Goal: Information Seeking & Learning: Compare options

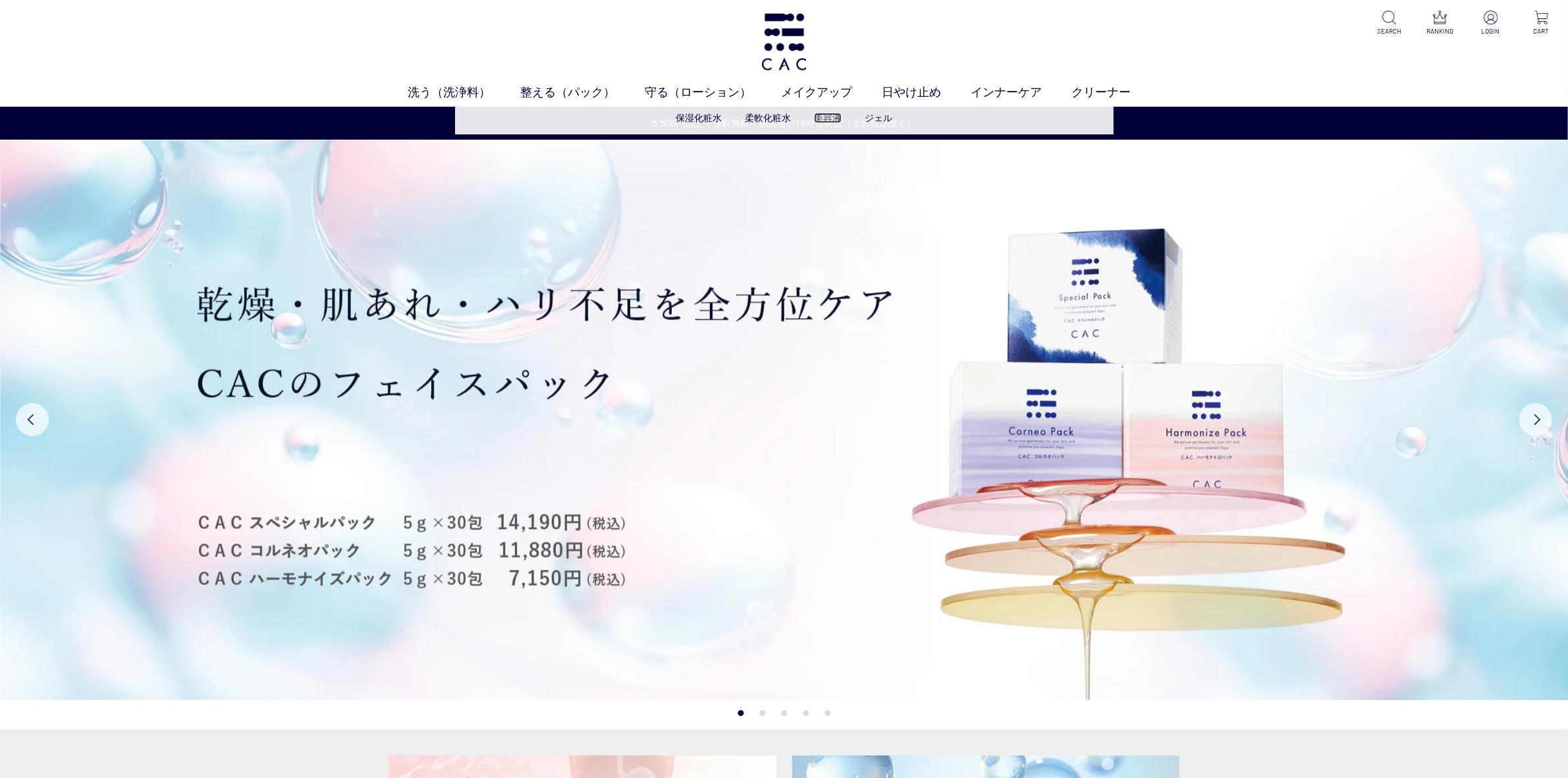
click at [832, 113] on link "美容液" at bounding box center [828, 117] width 28 height 11
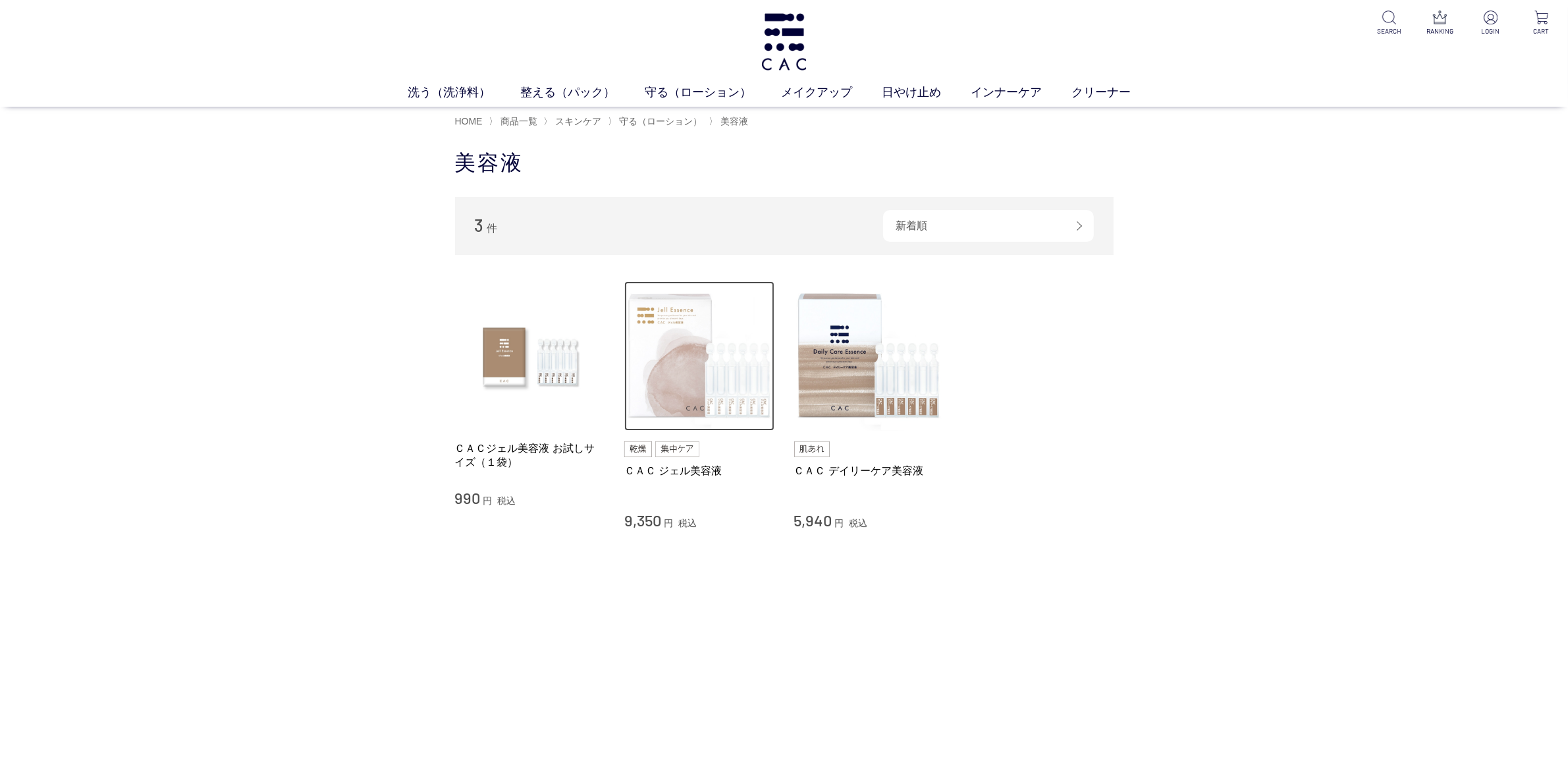
click at [675, 393] on img at bounding box center [699, 355] width 150 height 150
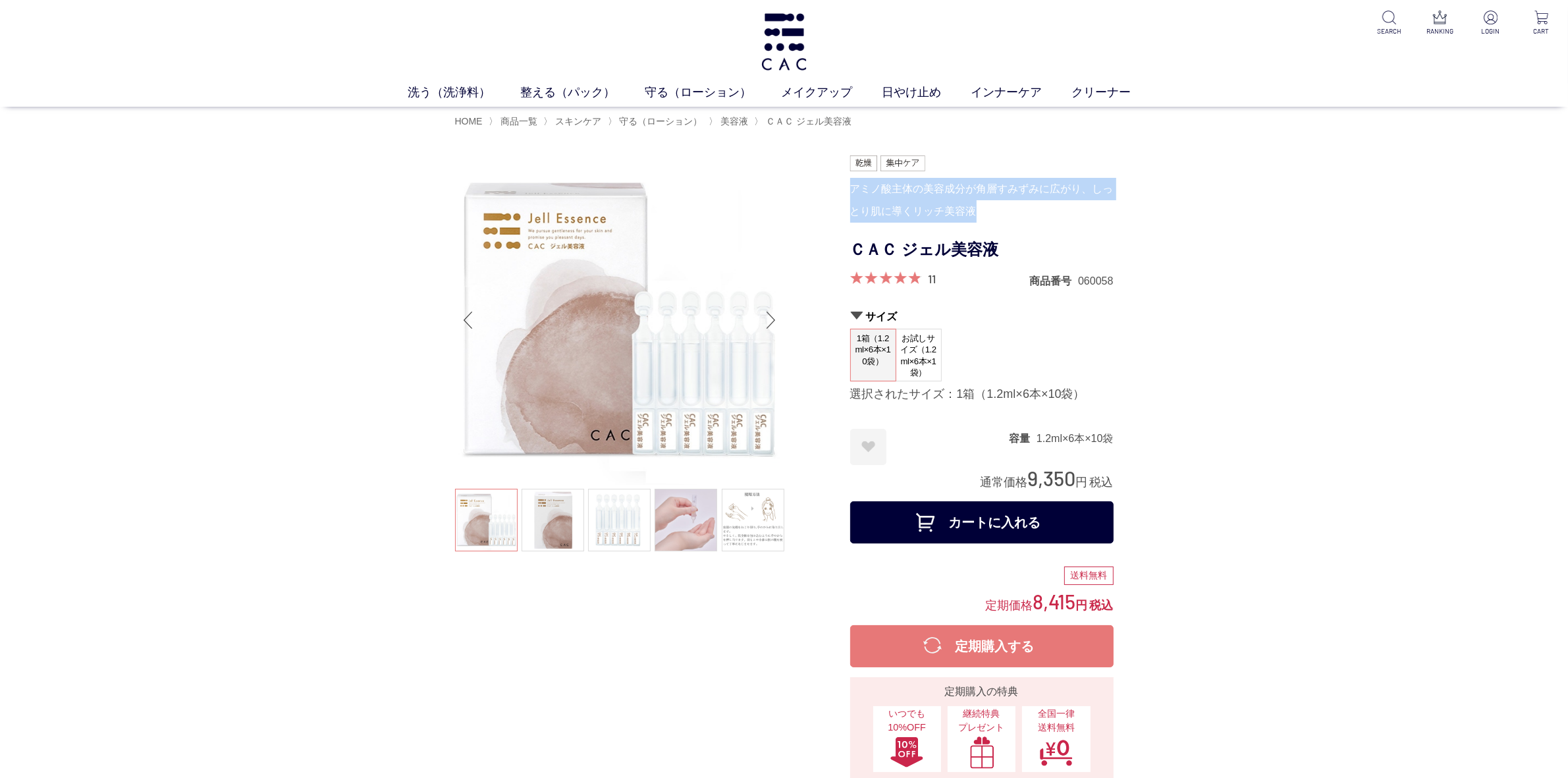
drag, startPoint x: 851, startPoint y: 186, endPoint x: 982, endPoint y: 211, distance: 133.4
click at [982, 211] on div "アミノ酸主体の美容成分が角層すみずみに広がり、しっとり肌に導くリッチ美容液" at bounding box center [981, 199] width 263 height 45
copy div "アミノ酸主体の美容成分が角層すみずみに広がり、しっとり肌に導くリッチ美容液"
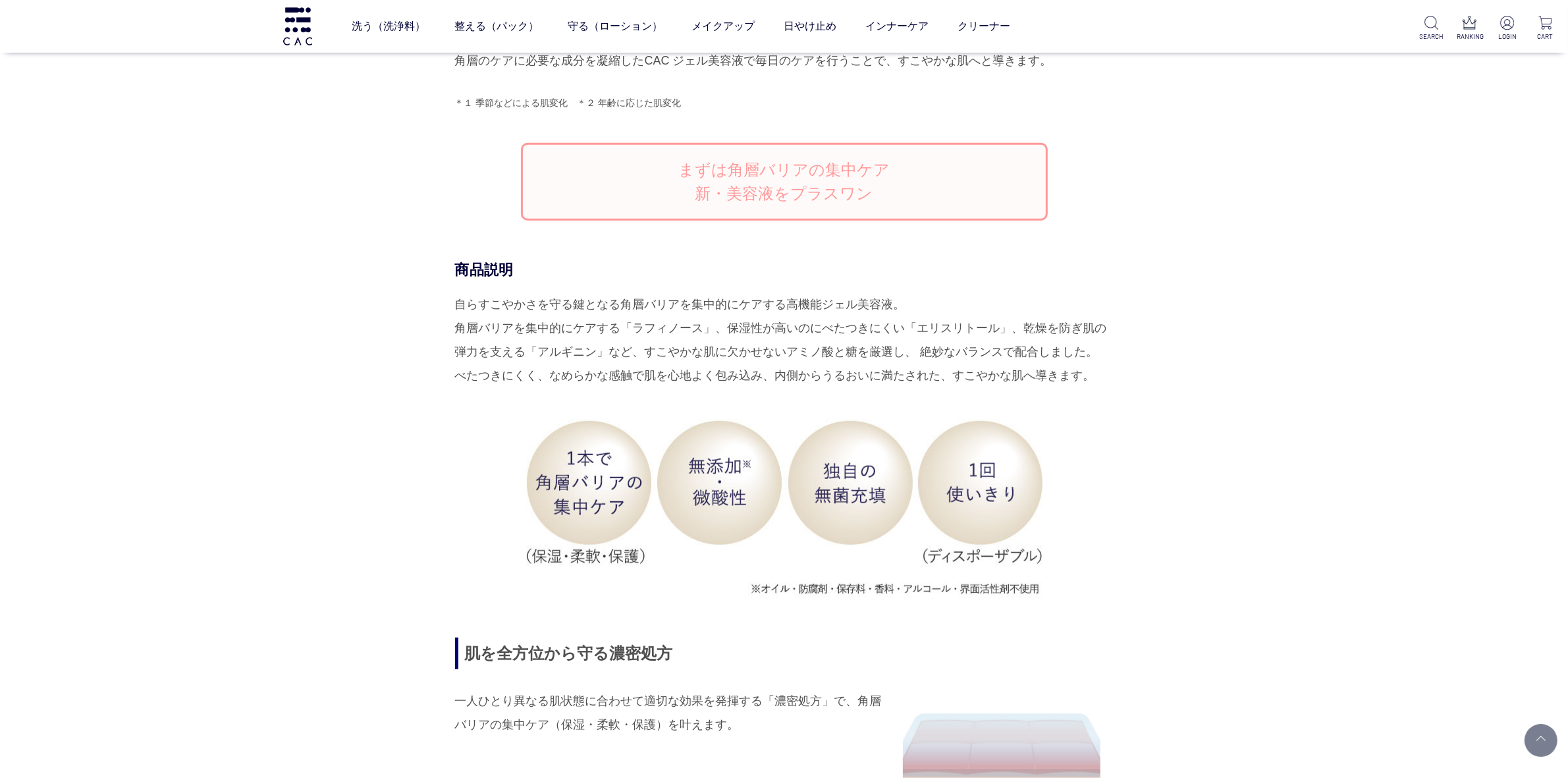
scroll to position [1317, 0]
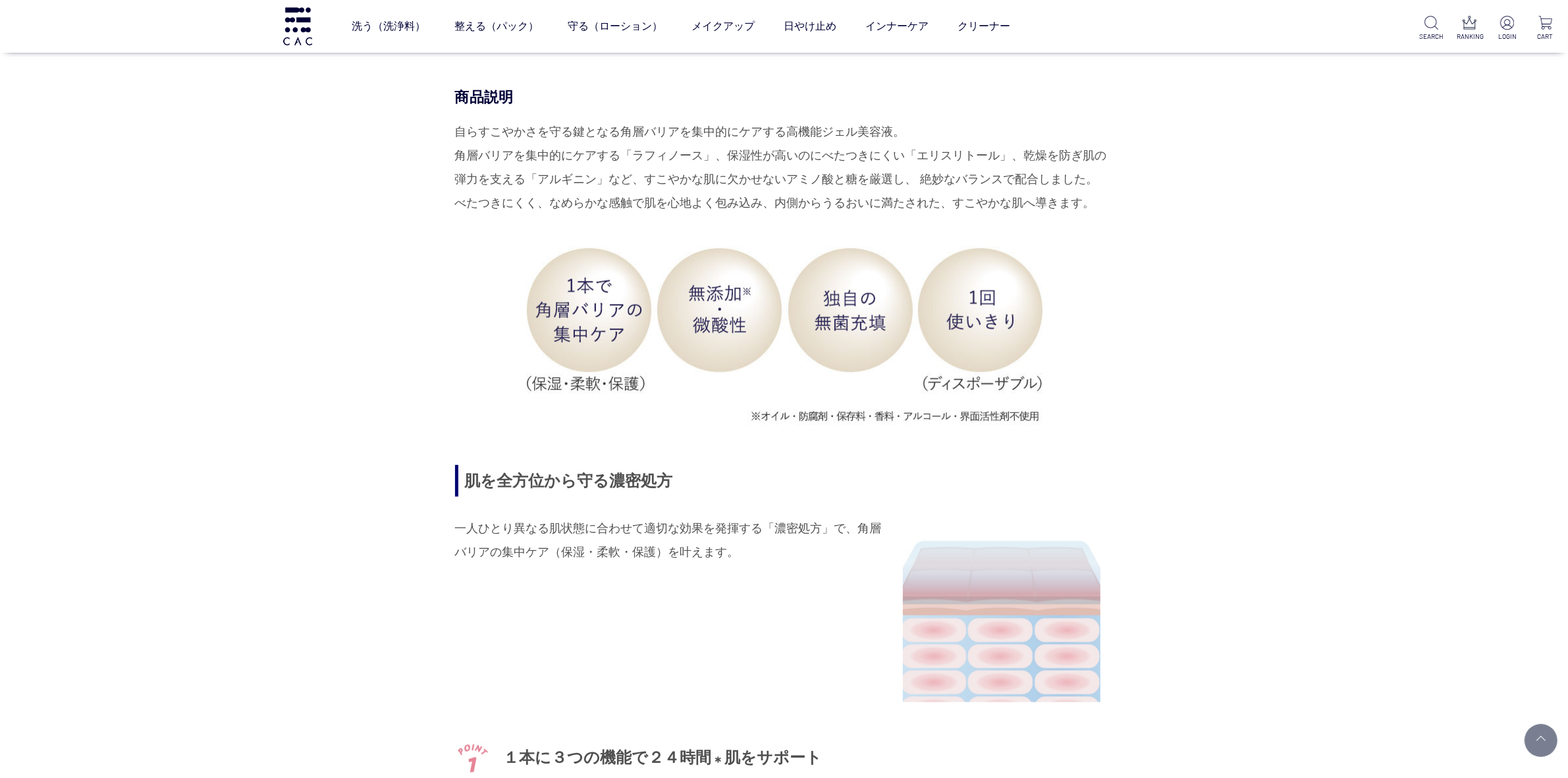
click at [755, 525] on p "一人ひとり異なる肌状態に合わせて適切な効果を発揮する「濃密処方」で、角層バリアの集中ケア（保湿・柔軟・保護）を叶えます。" at bounding box center [669, 540] width 428 height 48
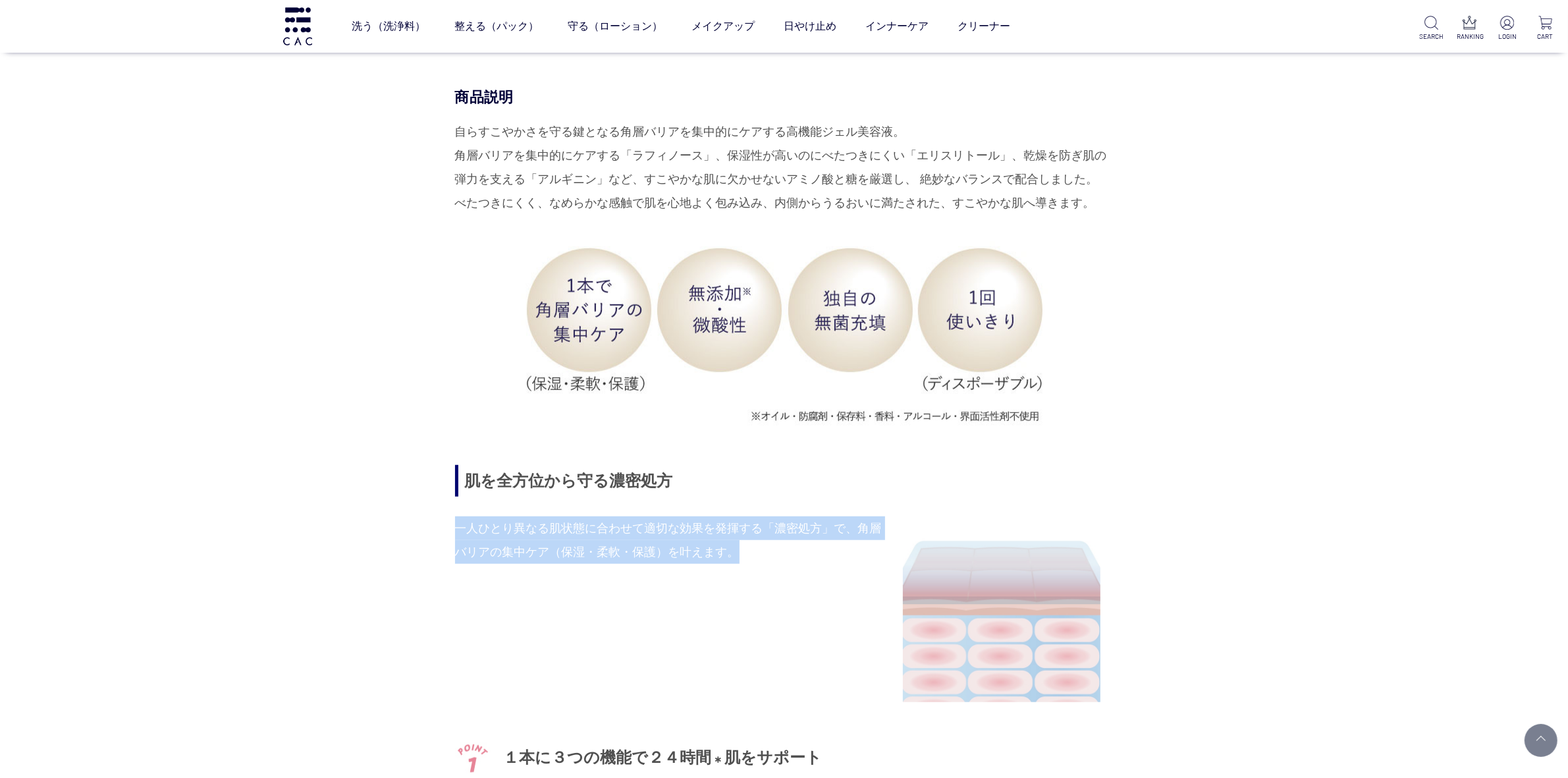
drag, startPoint x: 457, startPoint y: 528, endPoint x: 759, endPoint y: 555, distance: 303.2
click at [759, 555] on p "一人ひとり異なる肌状態に合わせて適切な効果を発揮する「濃密処方」で、角層バリアの集中ケア（保湿・柔軟・保護）を叶えます。" at bounding box center [669, 540] width 428 height 48
copy p "一人ひとり異なる肌状態に合わせて適切な効果を発揮する「濃密処方」で、角層バリアの集中ケア（保湿・柔軟・保護）を叶えます。"
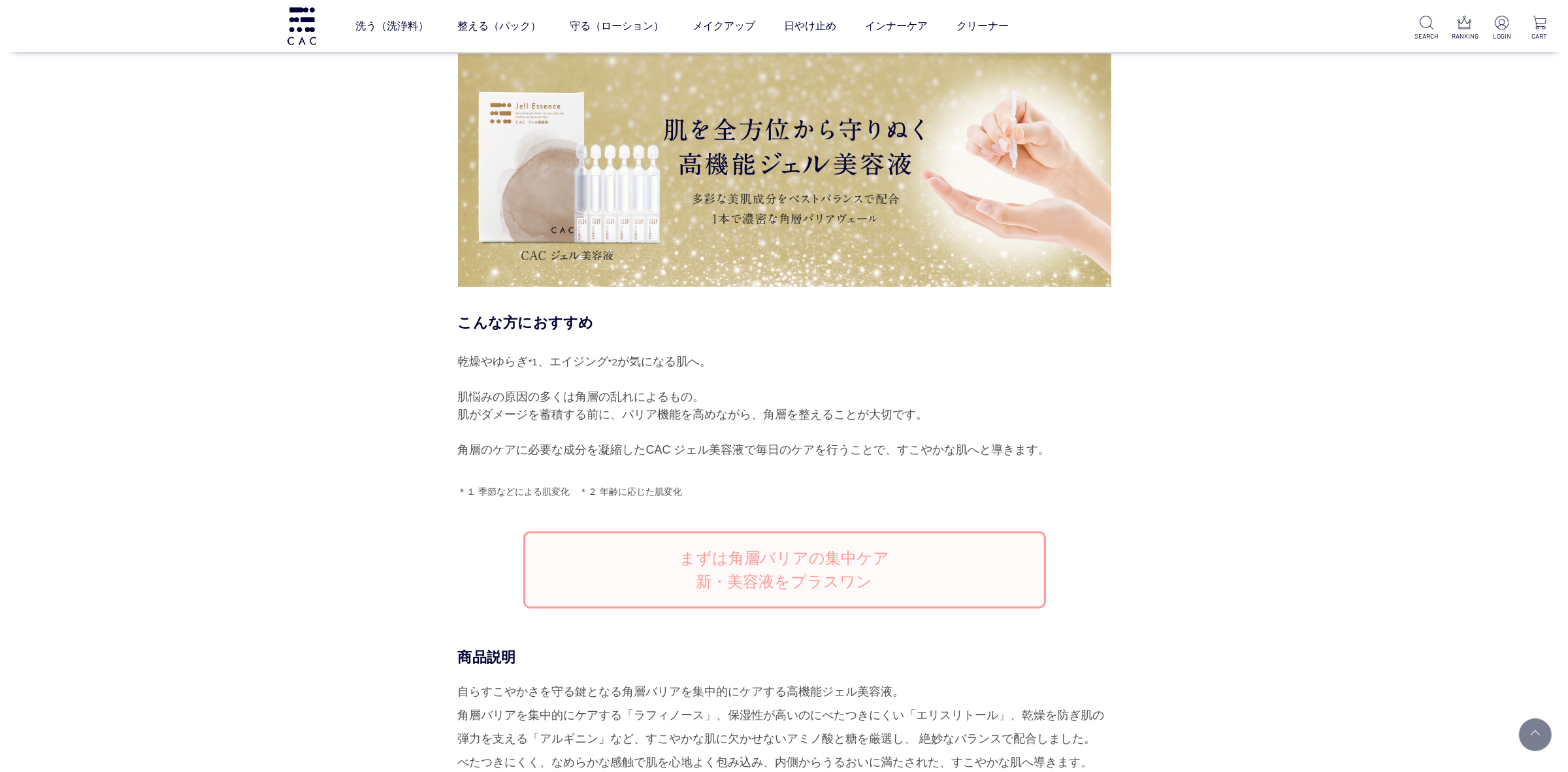
scroll to position [572, 0]
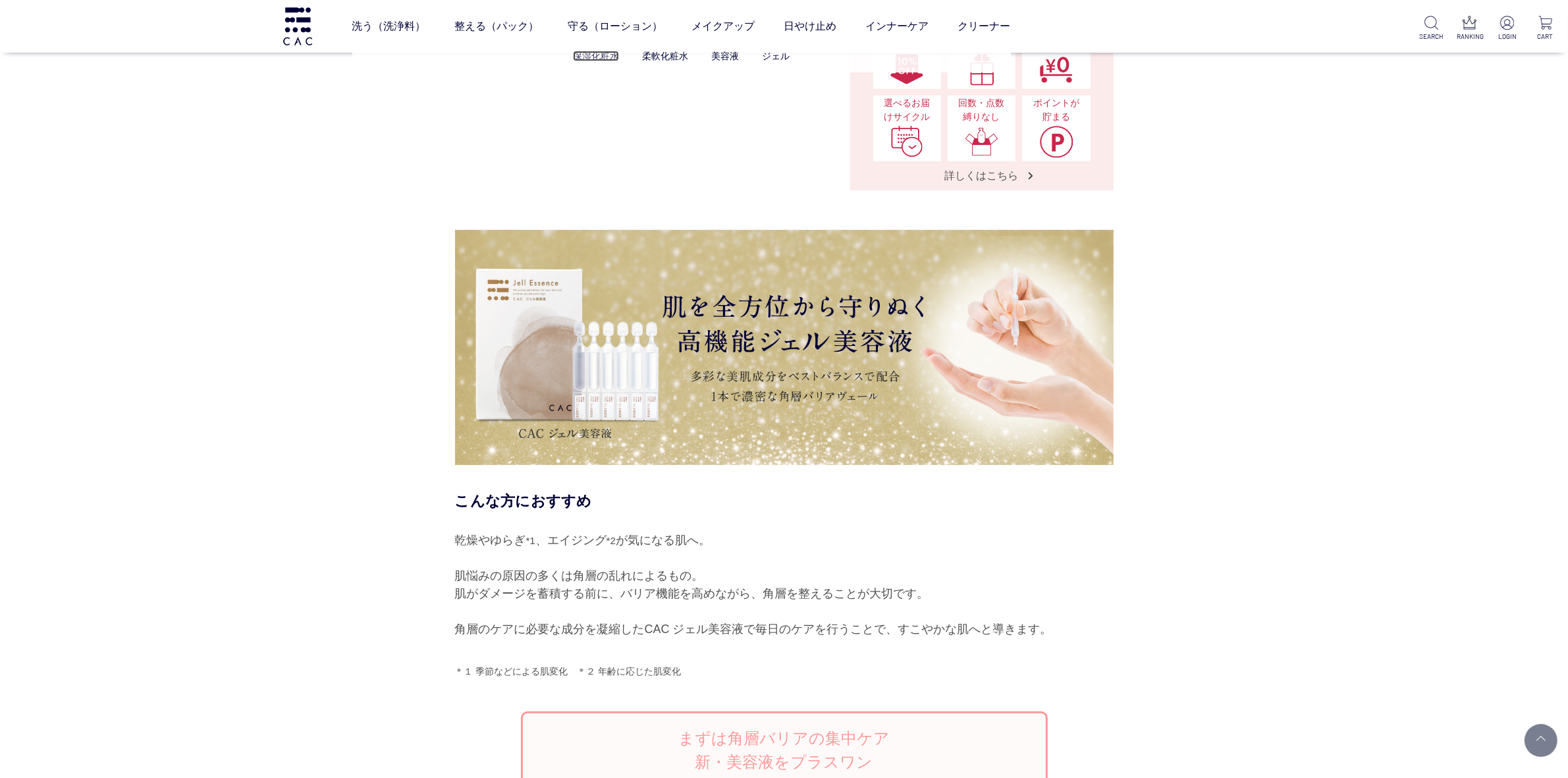
click at [594, 58] on link "保湿化粧水" at bounding box center [595, 56] width 46 height 11
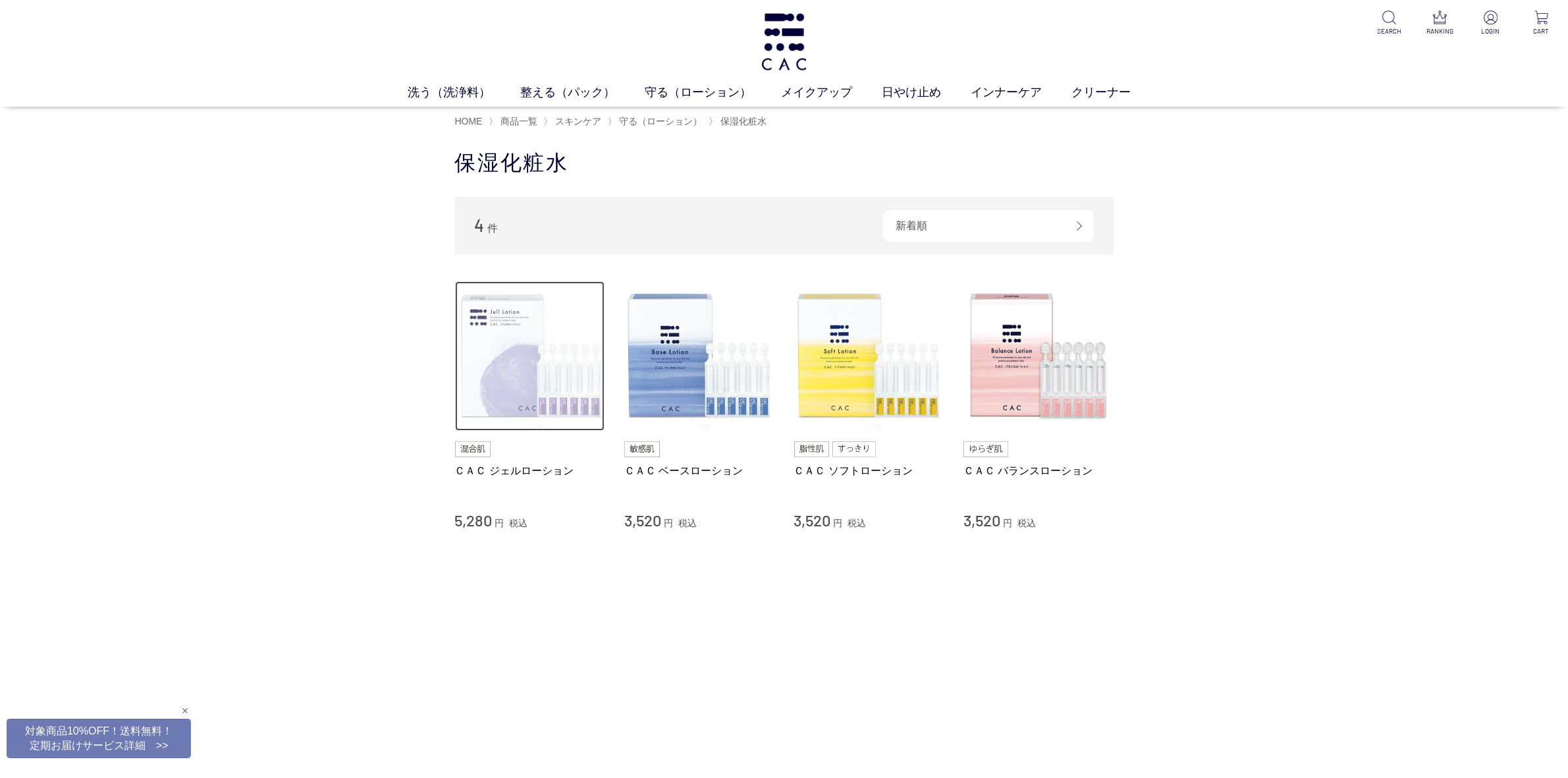
click at [515, 363] on img at bounding box center [530, 355] width 150 height 150
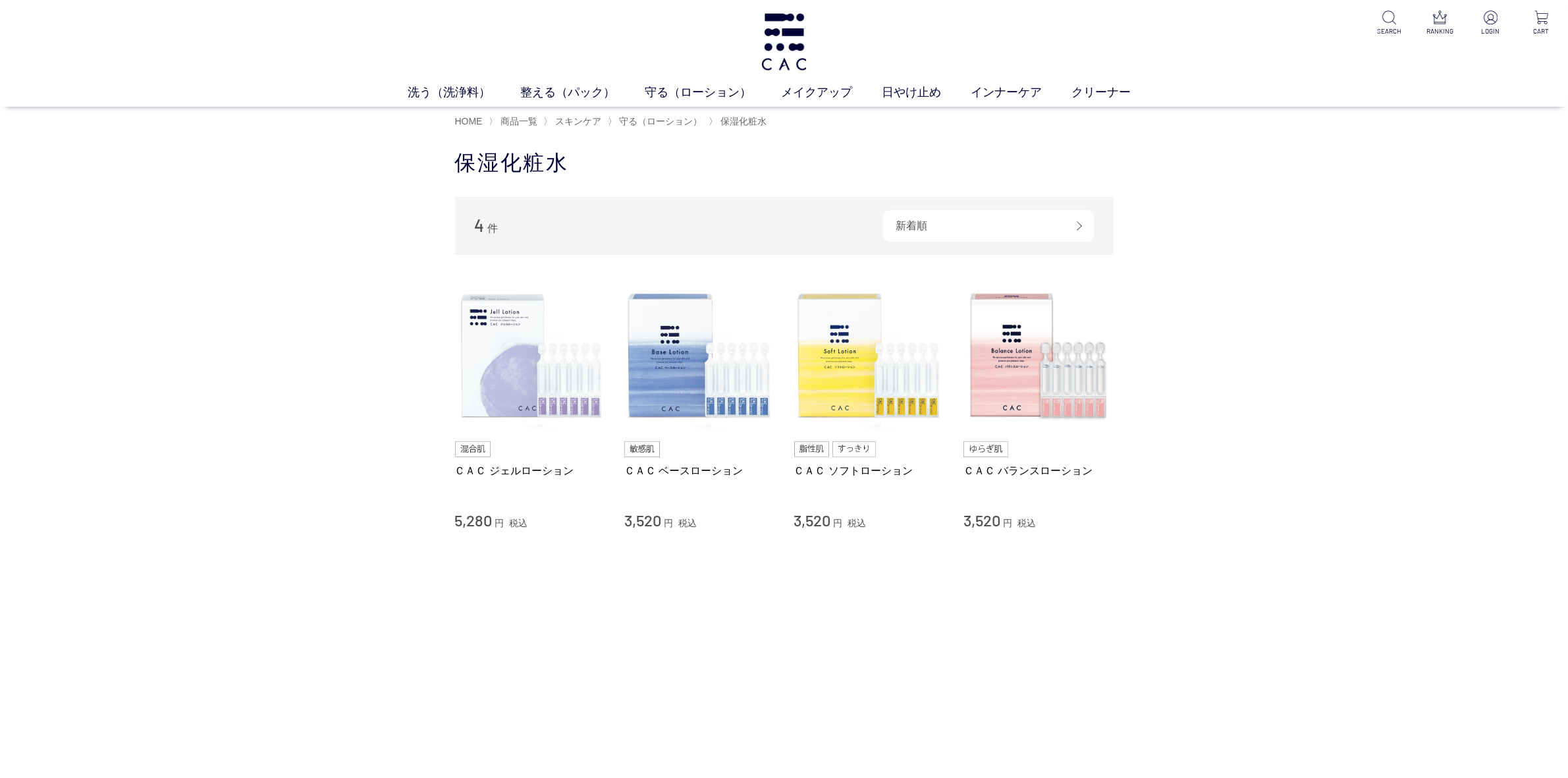
drag, startPoint x: 771, startPoint y: 119, endPoint x: 745, endPoint y: 183, distance: 69.1
click at [771, 119] on link "パウダー洗浄料" at bounding box center [763, 117] width 65 height 11
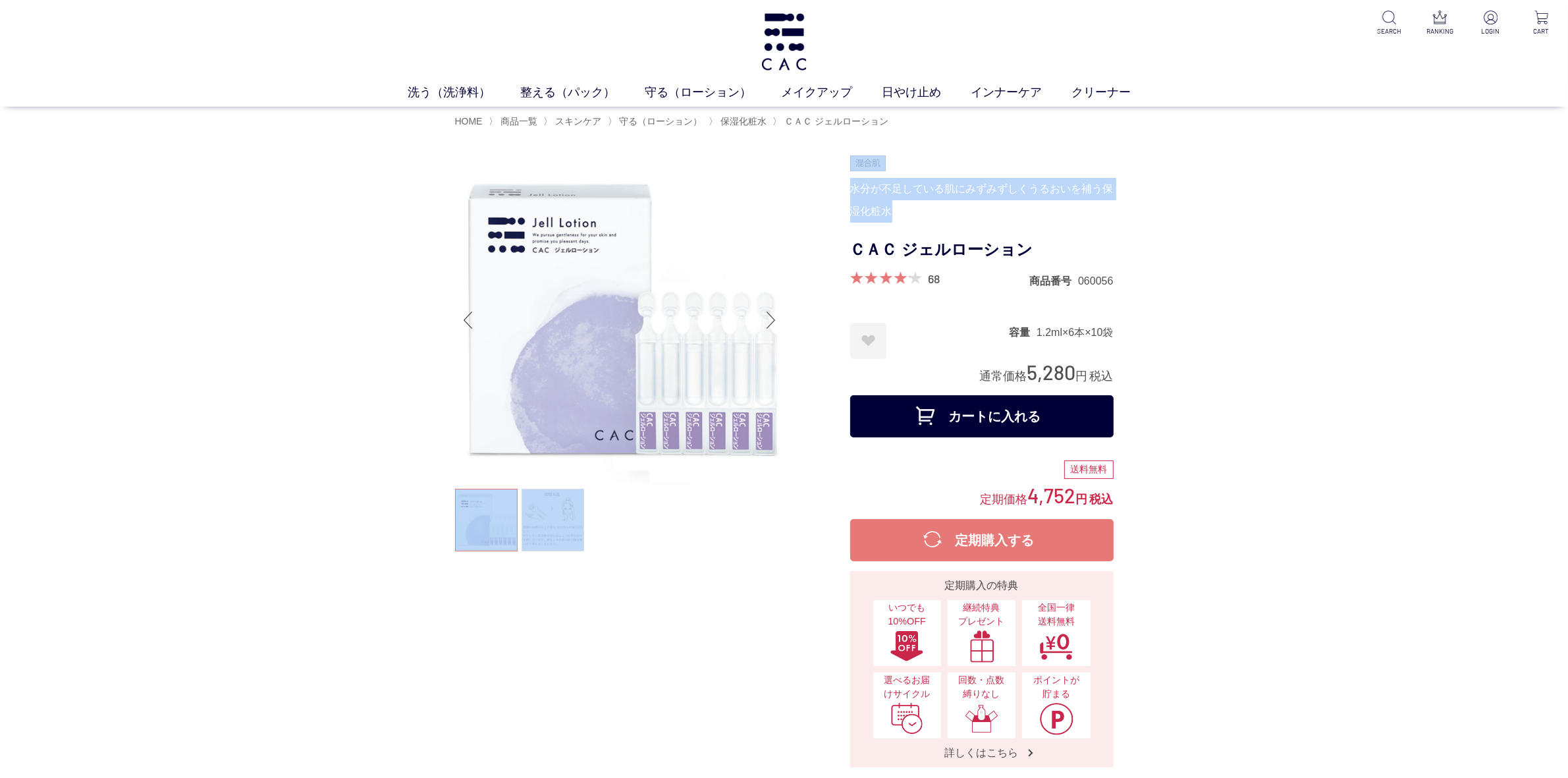
drag, startPoint x: 848, startPoint y: 185, endPoint x: 896, endPoint y: 211, distance: 54.6
drag, startPoint x: 831, startPoint y: 204, endPoint x: 866, endPoint y: 187, distance: 38.9
click at [832, 204] on div at bounding box center [653, 461] width 395 height 612
click at [866, 186] on div "水分が不足している肌にみずみずしくうるおいを補う保湿化粧水" at bounding box center [981, 199] width 263 height 45
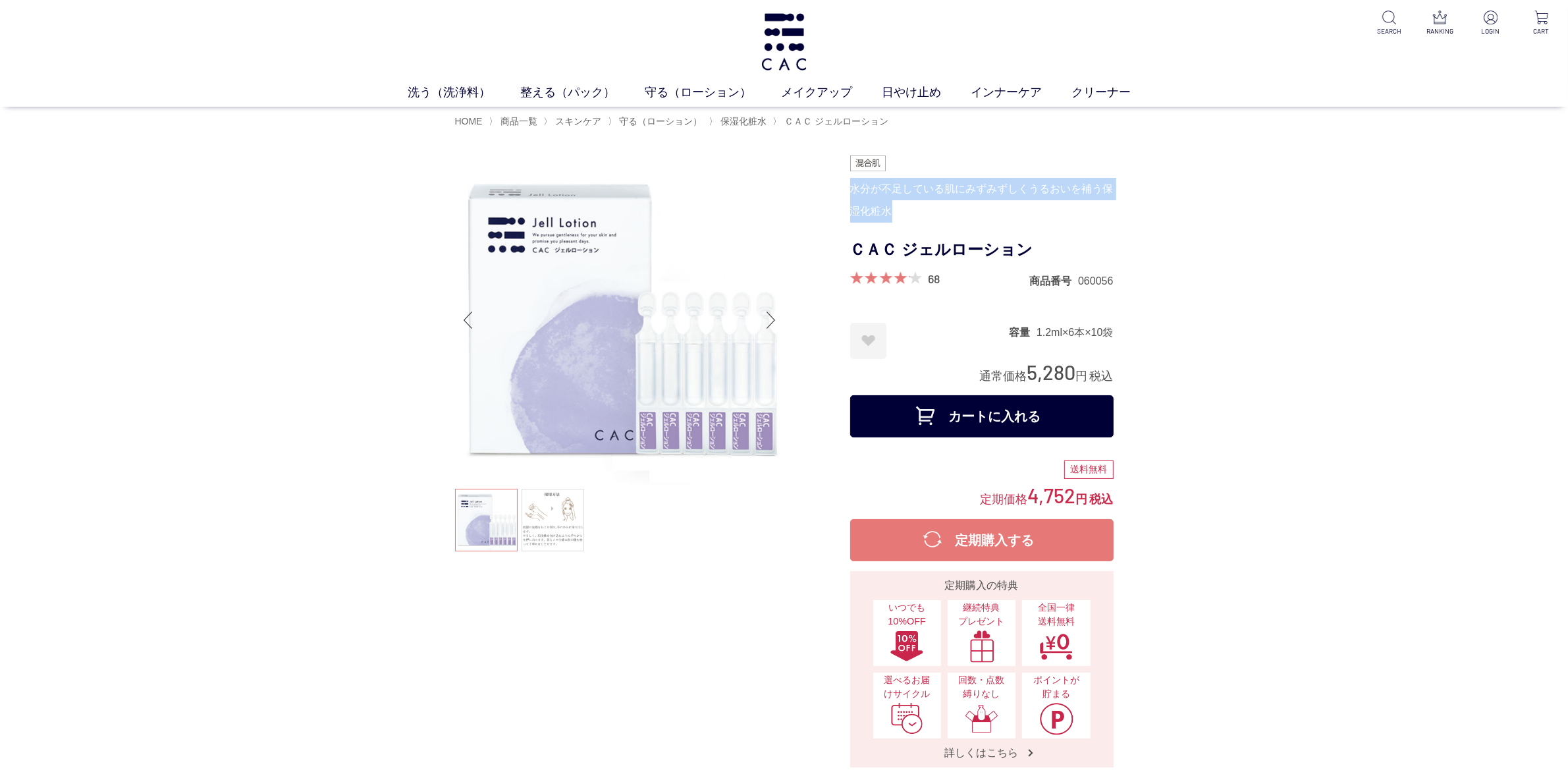
drag, startPoint x: 854, startPoint y: 188, endPoint x: 894, endPoint y: 204, distance: 43.1
click at [894, 204] on div "水分が不足している肌にみずみずしくうるおいを補う保湿化粧水" at bounding box center [981, 199] width 263 height 45
copy div "水分が不足している肌にみずみずしくうるおいを補う保湿化粧水"
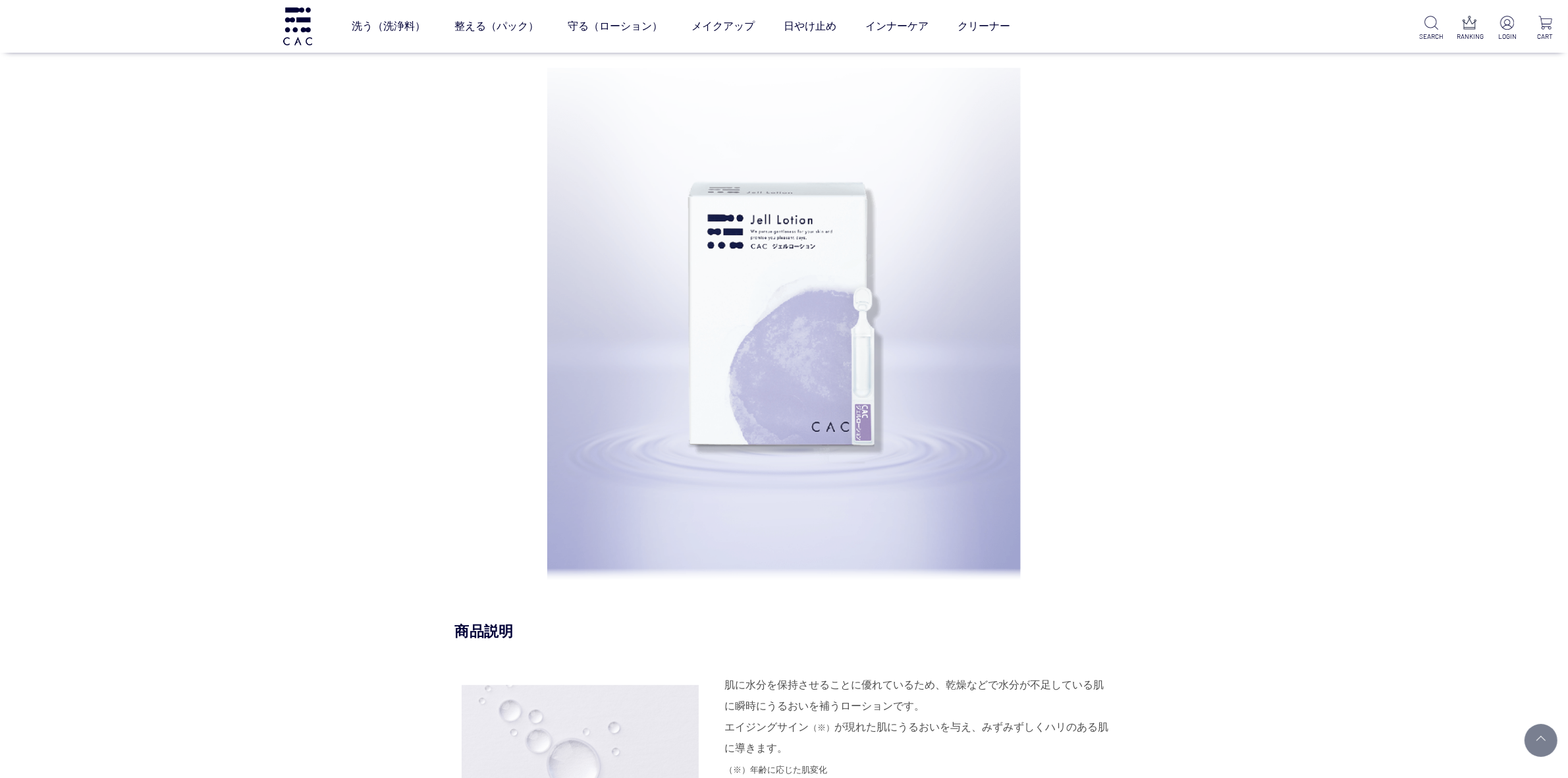
scroll to position [1070, 0]
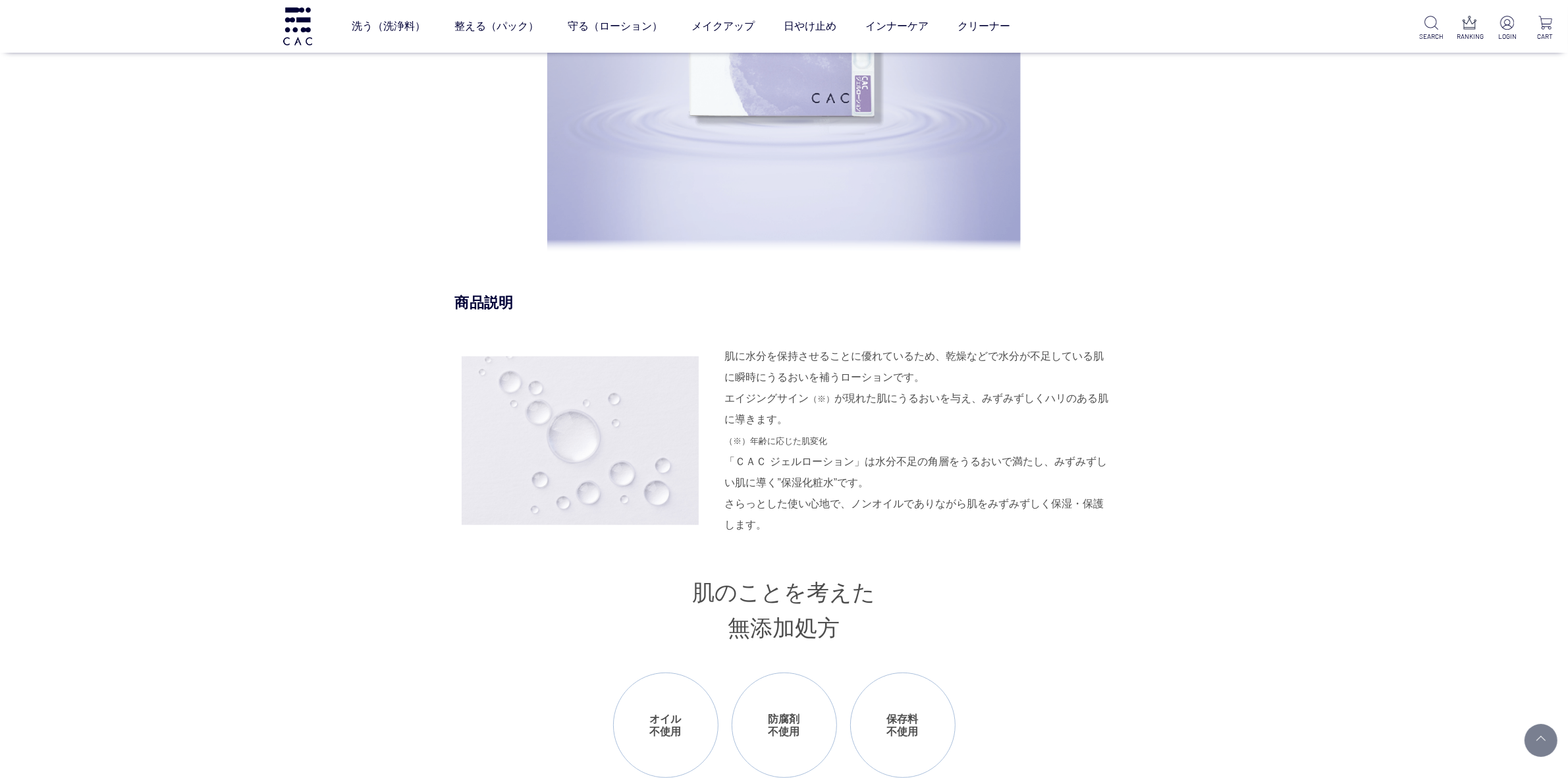
click at [725, 396] on div "肌に水分を保持させることに優れているため、乾燥などで水分が不足している肌に瞬時にうるおいを補うローションです。 エイジングサイン （※） が現れた肌にうるおい…" at bounding box center [920, 398] width 389 height 105
drag, startPoint x: 729, startPoint y: 504, endPoint x: 748, endPoint y: 521, distance: 25.5
click at [747, 524] on div "「ＣＡＣ ジェルローション」は水分不足の角層をうるおいで満たし、みずみずしい肌に導く”保湿化粧水”です。 さらっとした使い心地で、ノンオイルでありながら肌をみ…" at bounding box center [920, 493] width 389 height 84
click at [745, 505] on div "「ＣＡＣ ジェルローション」は水分不足の角層をうるおいで満たし、みずみずしい肌に導く”保湿化粧水”です。 さらっとした使い心地で、ノンオイルでありながら肌をみ…" at bounding box center [920, 493] width 389 height 84
drag, startPoint x: 725, startPoint y: 504, endPoint x: 754, endPoint y: 521, distance: 33.6
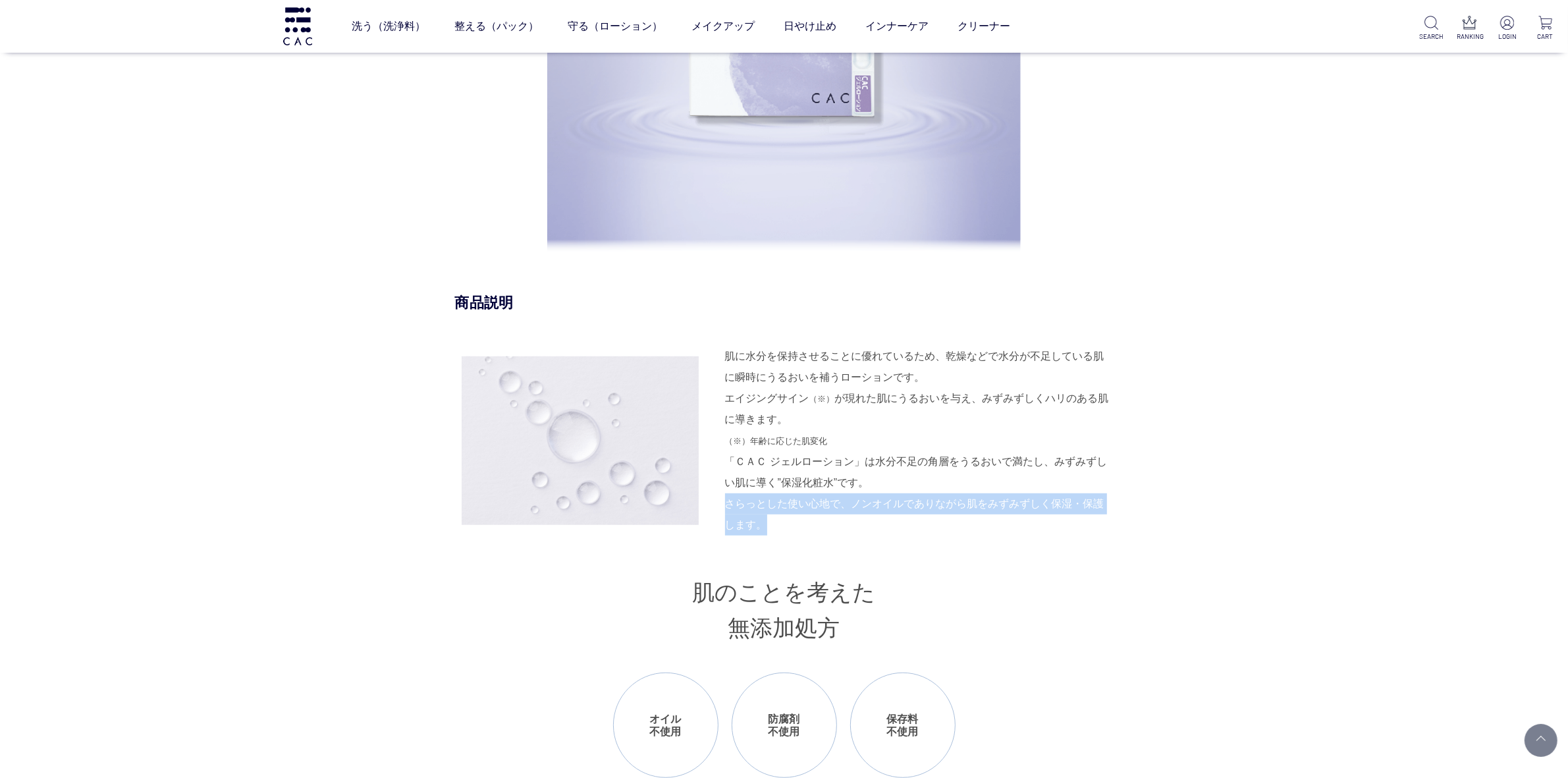
click at [754, 521] on div "「ＣＡＣ ジェルローション」は水分不足の角層をうるおいで満たし、みずみずしい肌に導く”保湿化粧水”です。 さらっとした使い心地で、ノンオイルでありながら肌をみ…" at bounding box center [920, 493] width 389 height 84
copy div "さらっとした使い心地で、ノンオイルでありながら肌をみずみずしく保湿・保護します。"
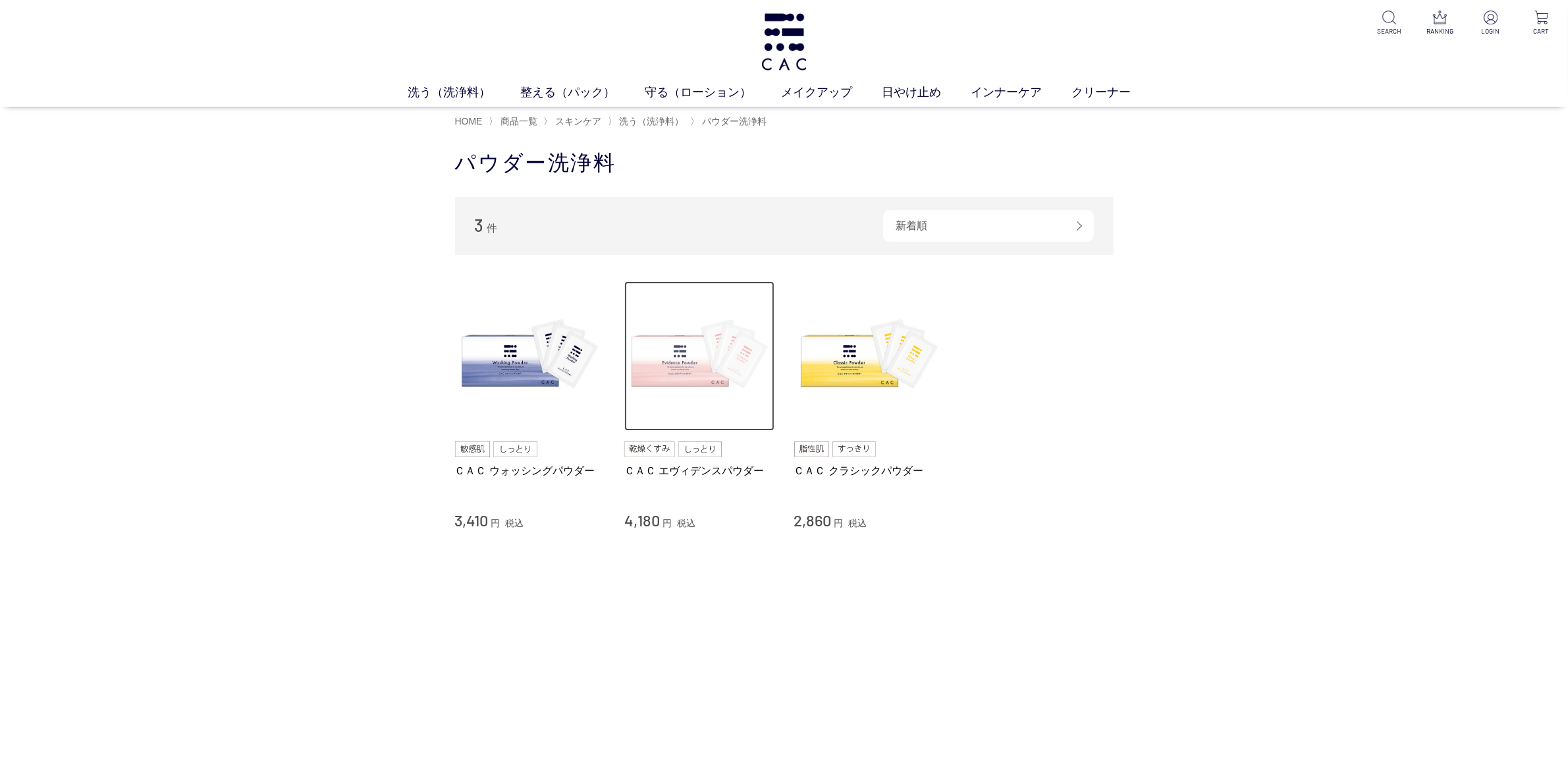
click at [629, 380] on img at bounding box center [699, 355] width 150 height 150
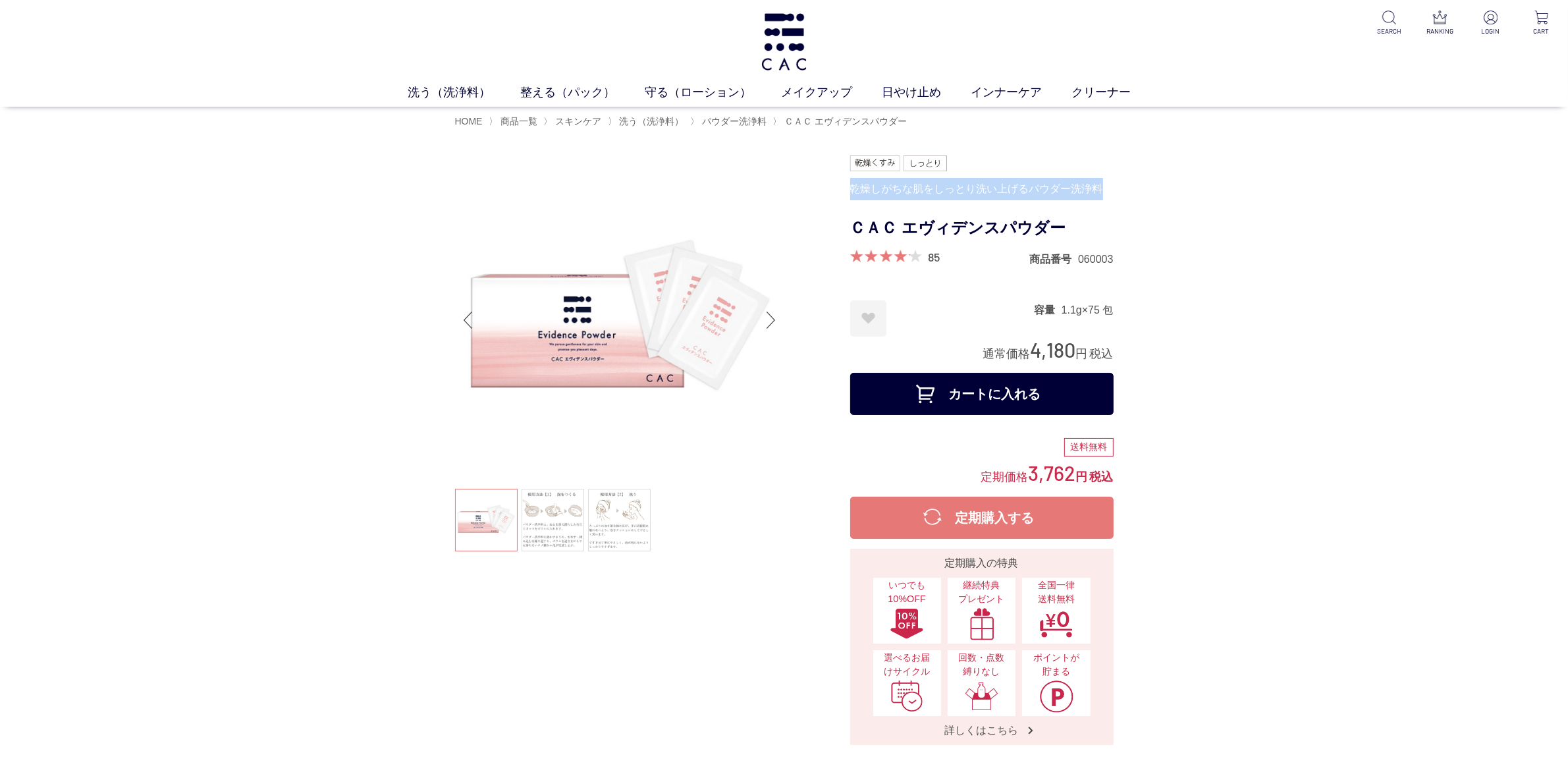
drag, startPoint x: 849, startPoint y: 189, endPoint x: 1135, endPoint y: 191, distance: 286.0
copy div "乾燥しがちな肌をしっとり洗い上げるパウダー洗浄料"
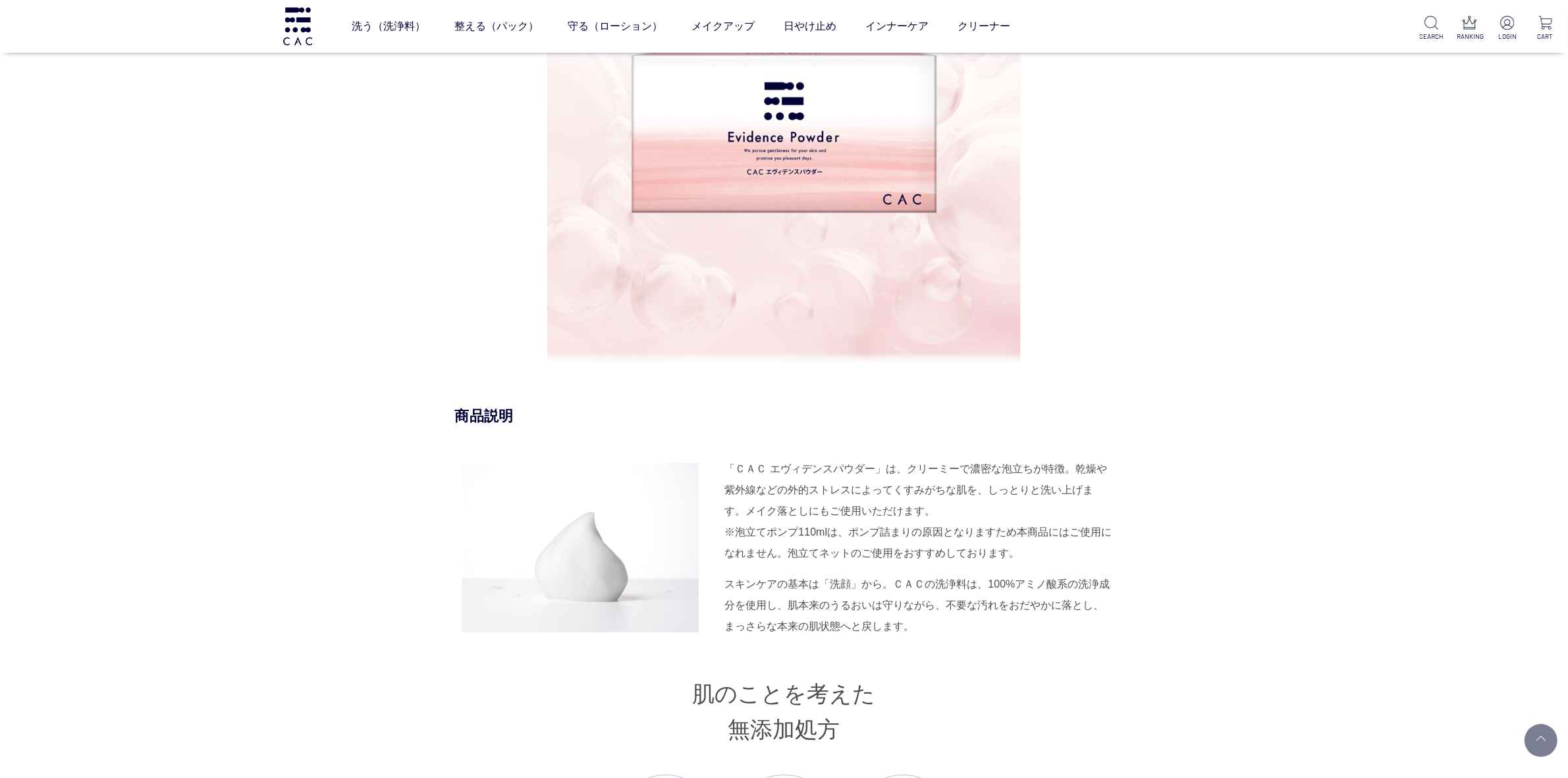
scroll to position [1070, 0]
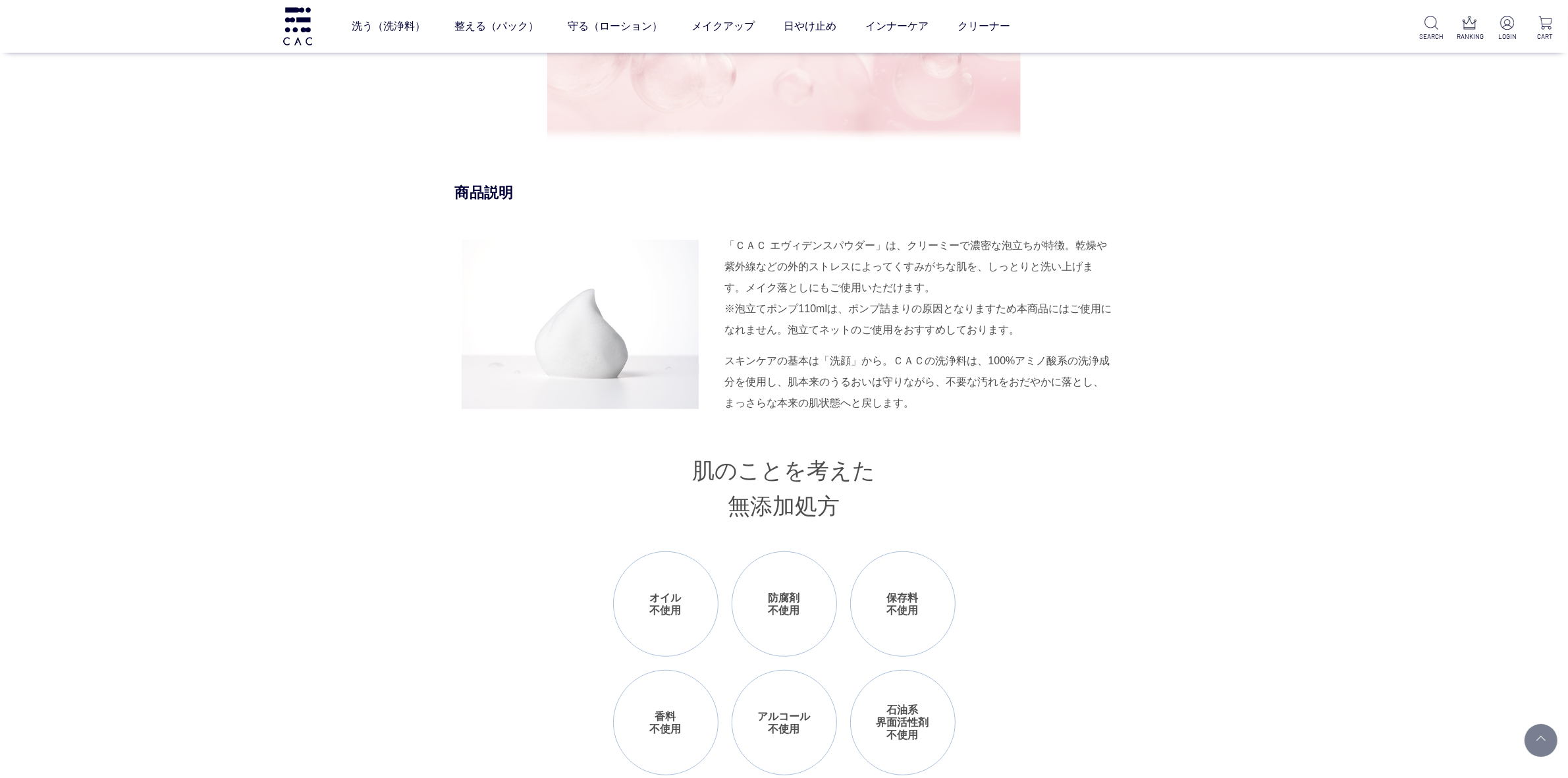
drag, startPoint x: 908, startPoint y: 246, endPoint x: 909, endPoint y: 282, distance: 36.0
click at [909, 282] on div "「ＣＡＣ エヴィデンスパウダー」は、クリーミーで濃密な泡立ちが特徴。乾燥や紫外線などの外的ストレスによってくすみがちな肌を、しっとりと洗い上げます。メイク落と…" at bounding box center [920, 288] width 389 height 105
copy div "クリーミーで濃密な泡立ちが特徴。乾燥や紫外線などの外的ストレスによってくすみがちな肌を、しっとりと洗い上げます。メイク落としにもご使用いただけます。"
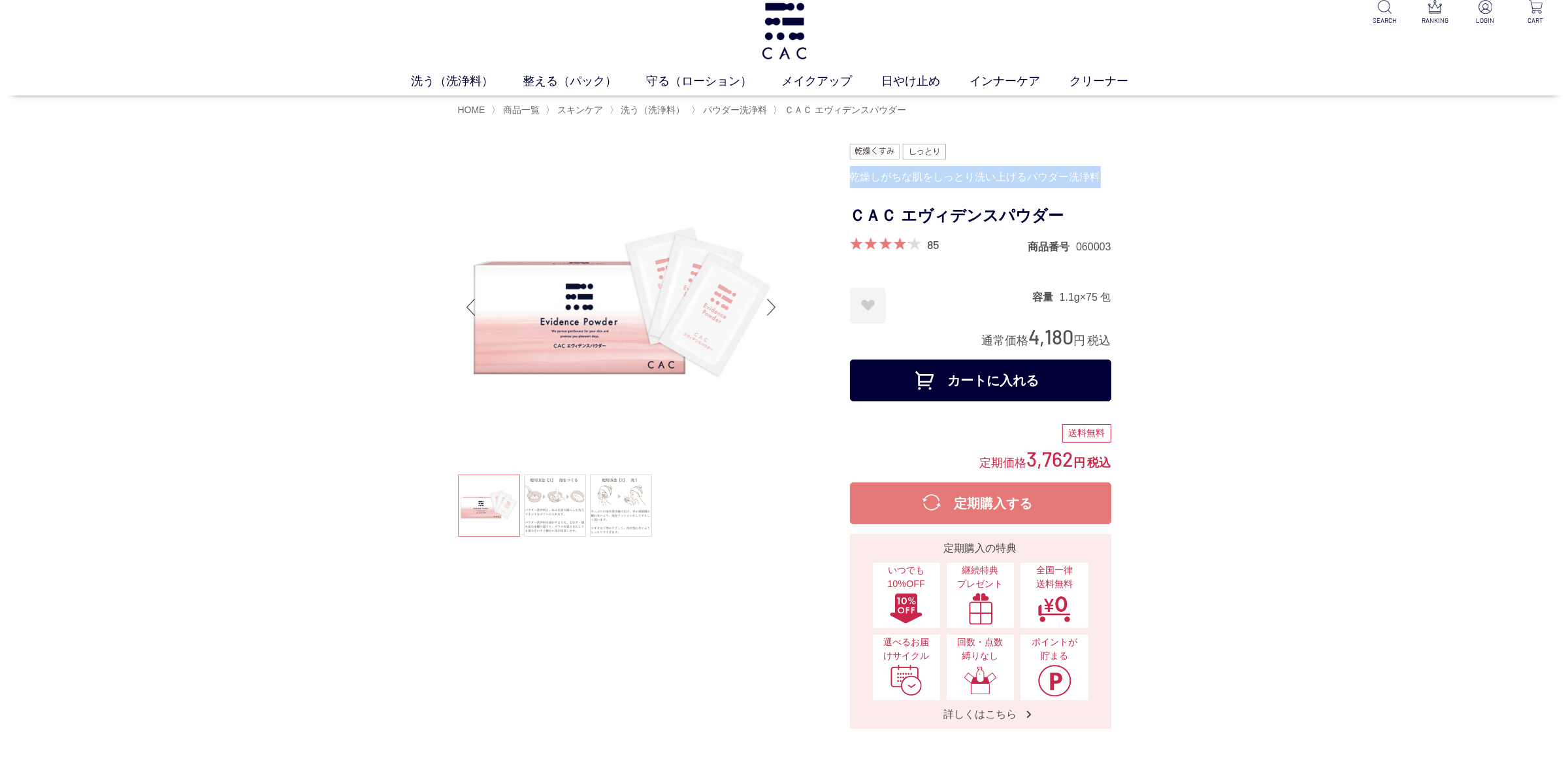
scroll to position [0, 0]
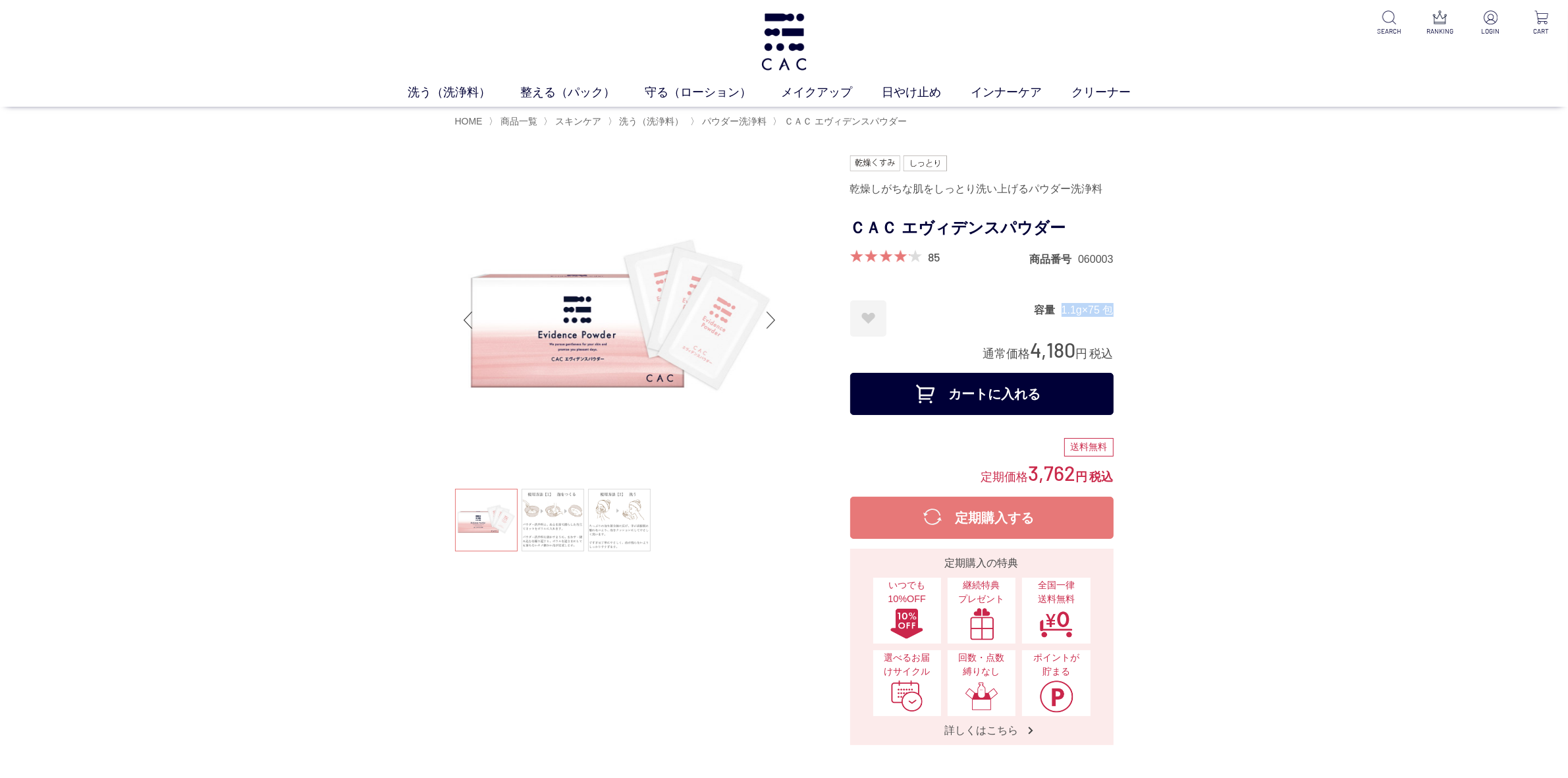
drag, startPoint x: 1055, startPoint y: 305, endPoint x: 1125, endPoint y: 307, distance: 70.0
copy dl "容量 1.1g×75 包"
drag, startPoint x: 1029, startPoint y: 353, endPoint x: 1120, endPoint y: 353, distance: 91.0
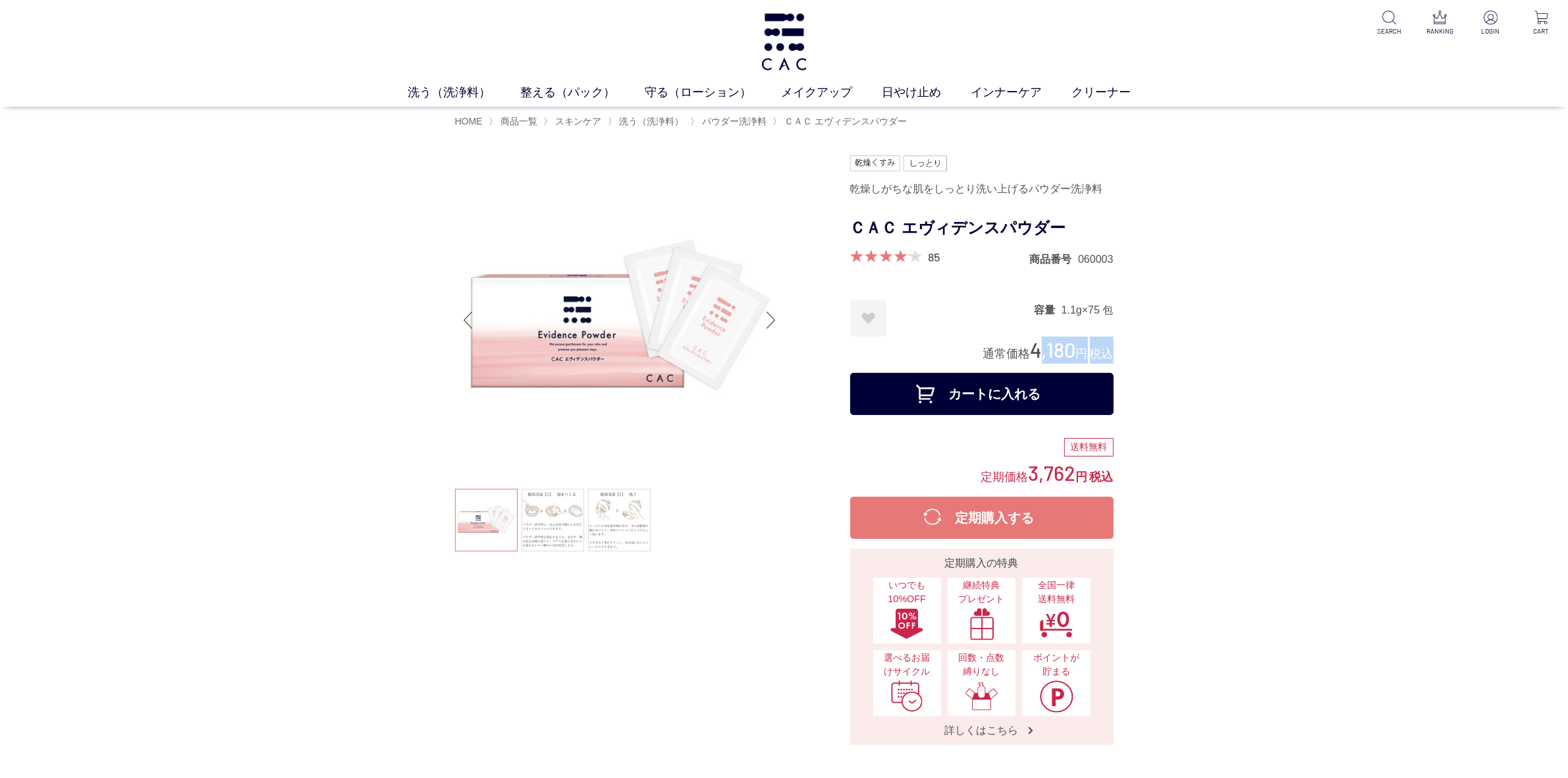
copy div "4,180 円 税込"
click at [699, 113] on link "保湿化粧水" at bounding box center [699, 117] width 46 height 11
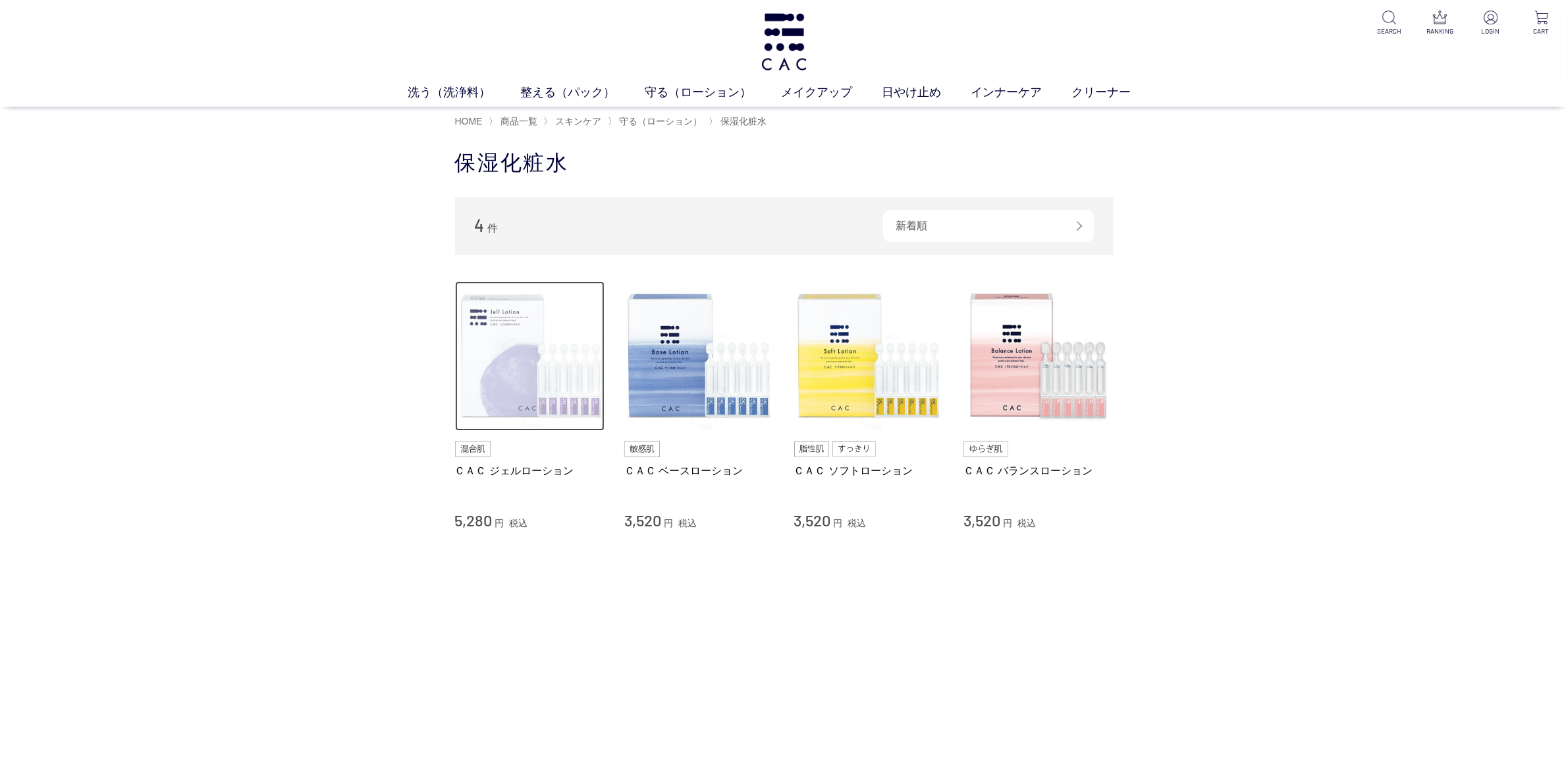
click at [521, 373] on img at bounding box center [530, 355] width 150 height 150
click at [832, 118] on link "美容液" at bounding box center [828, 117] width 28 height 11
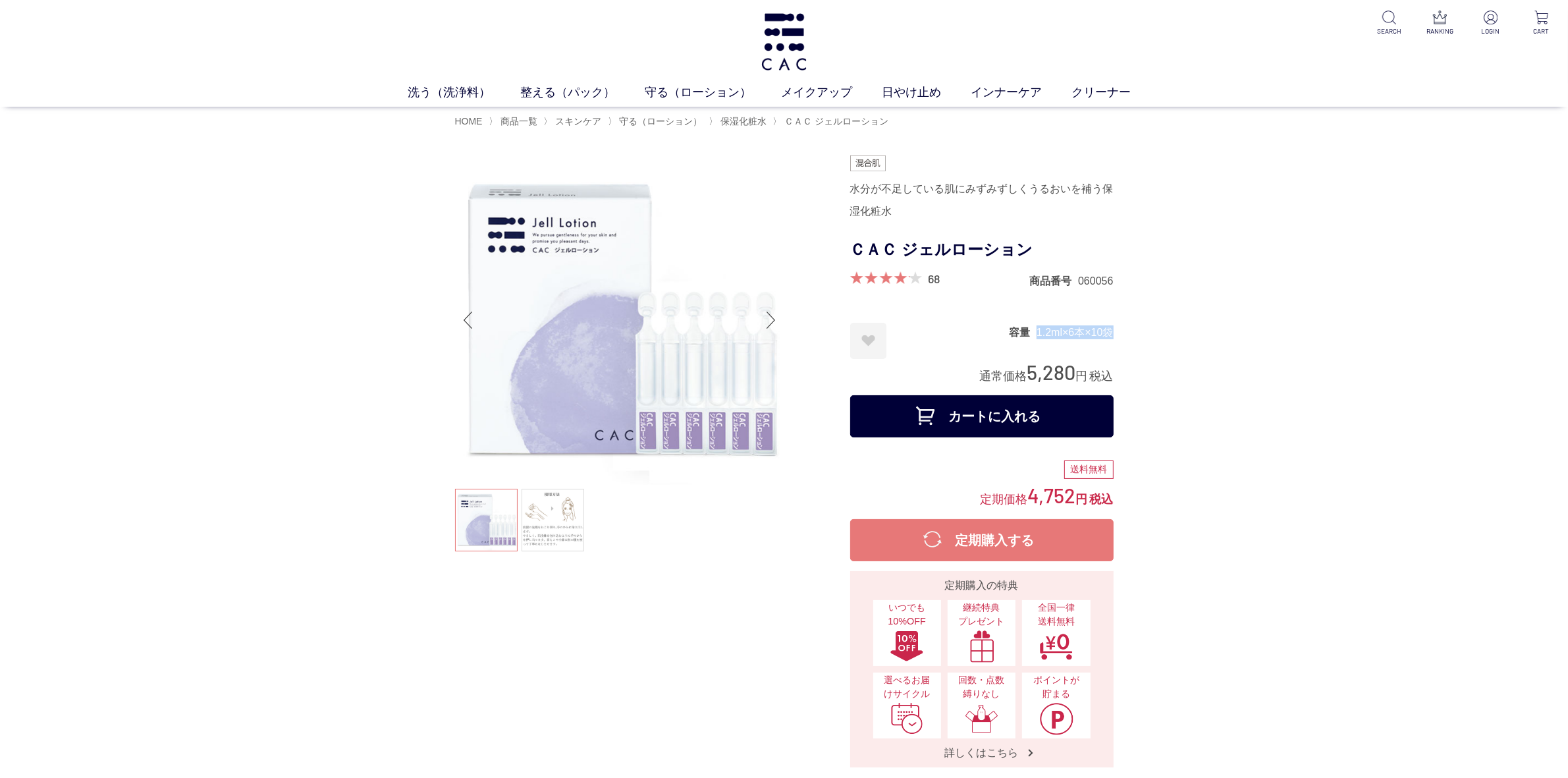
drag, startPoint x: 1025, startPoint y: 327, endPoint x: 1113, endPoint y: 326, distance: 88.0
click at [1111, 326] on dl "容量 1.2ml×6本×10袋" at bounding box center [1062, 330] width 105 height 17
copy dl "容量 1.2ml×6本×10袋"
drag, startPoint x: 1027, startPoint y: 369, endPoint x: 1146, endPoint y: 376, distance: 119.2
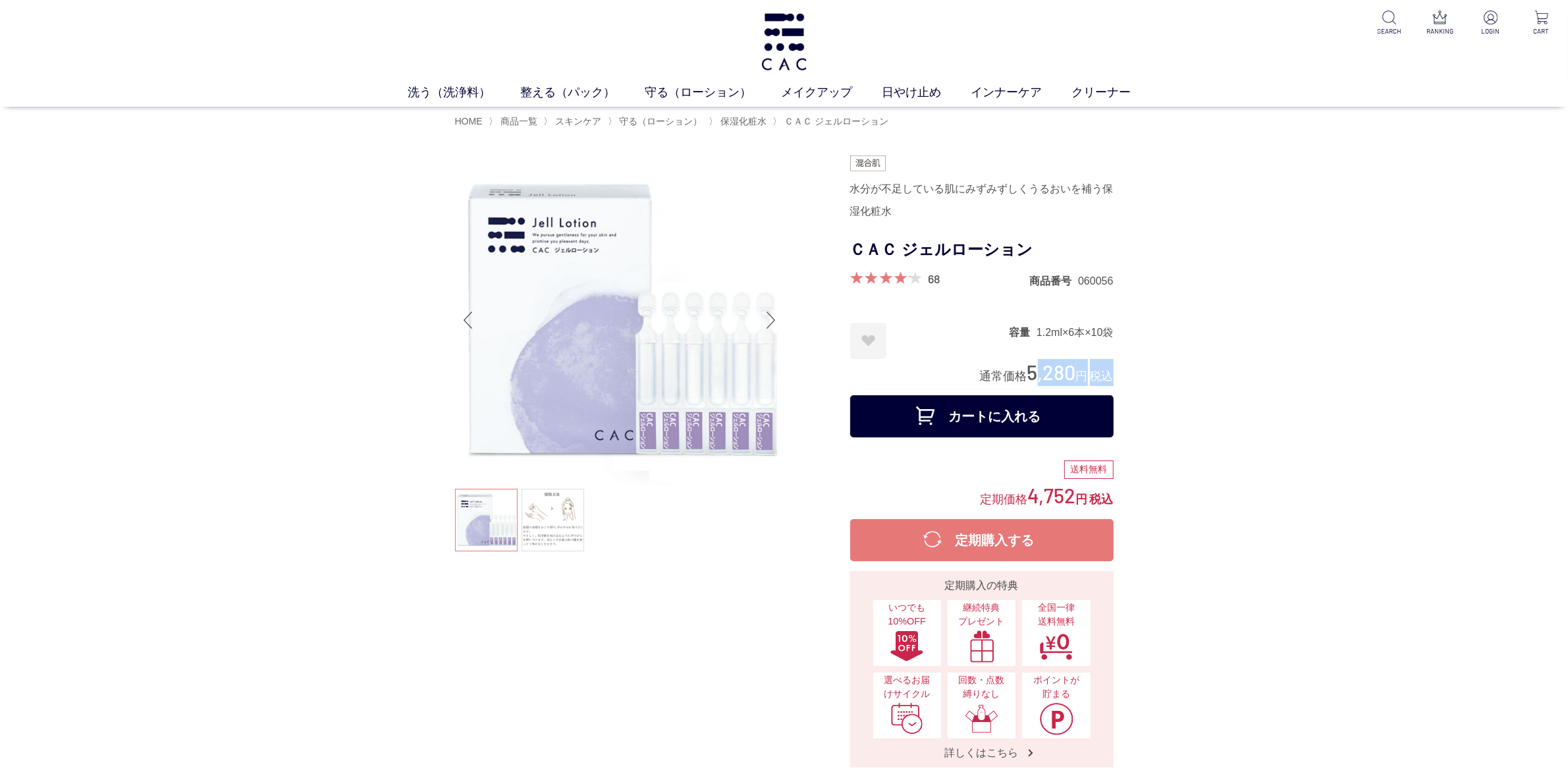
copy div "5,280 円 税込"
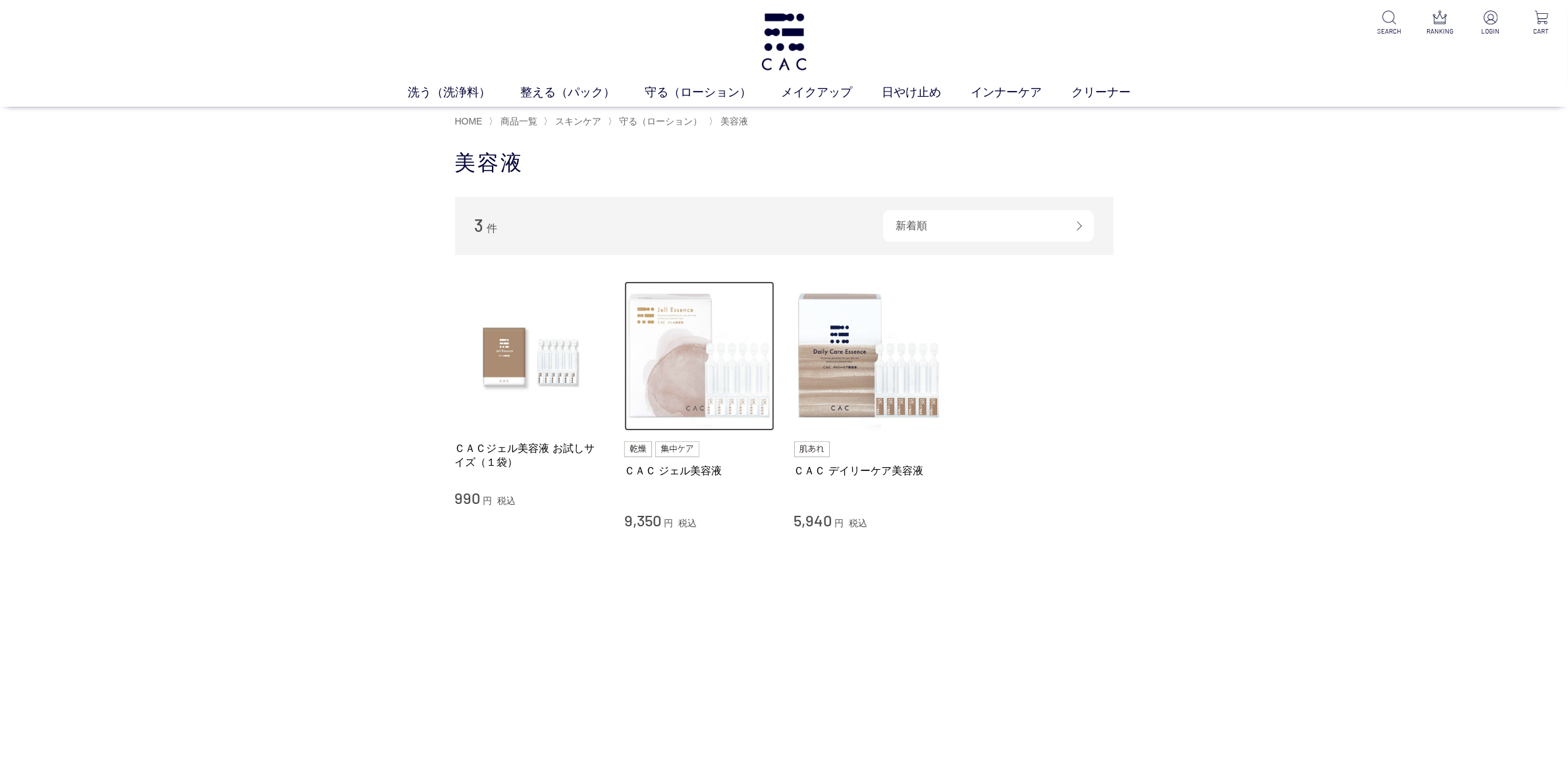
click at [693, 367] on img at bounding box center [699, 355] width 150 height 150
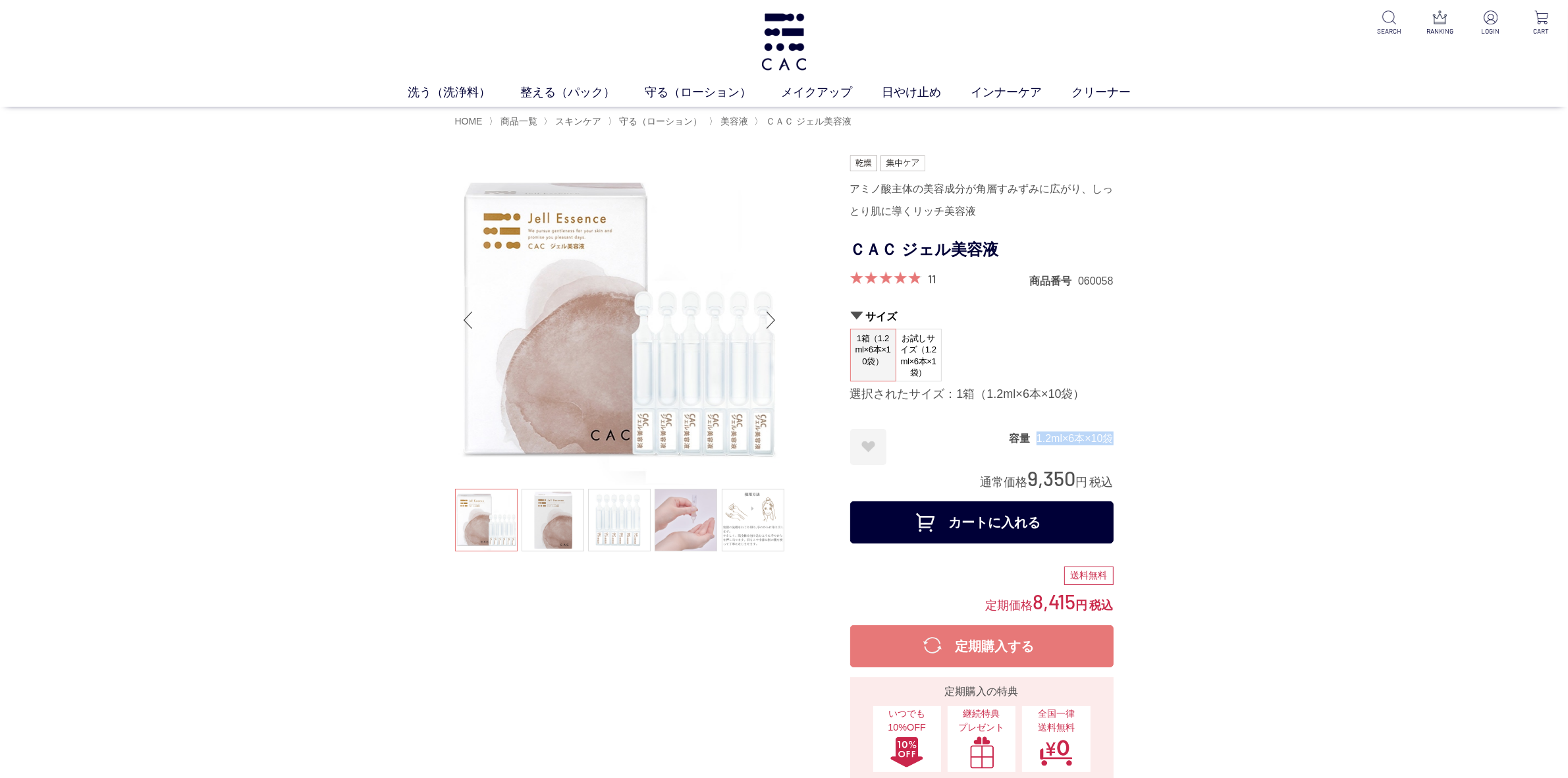
drag, startPoint x: 1023, startPoint y: 437, endPoint x: 1118, endPoint y: 442, distance: 95.1
copy dl "容量 1.2ml×6本×10袋"
drag, startPoint x: 1029, startPoint y: 476, endPoint x: 1136, endPoint y: 476, distance: 107.0
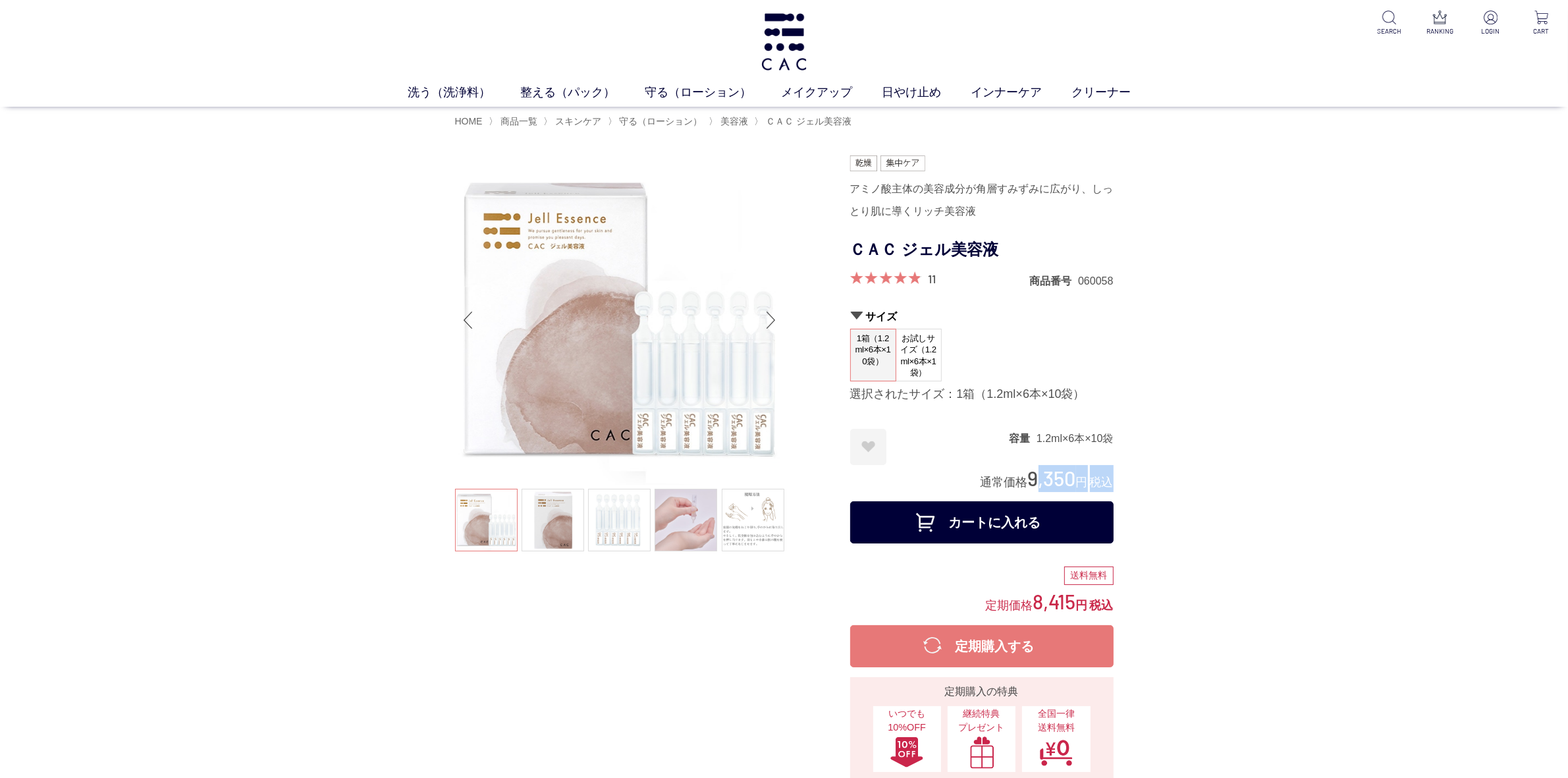
copy div "9,350 円 税込"
